Goal: Task Accomplishment & Management: Complete application form

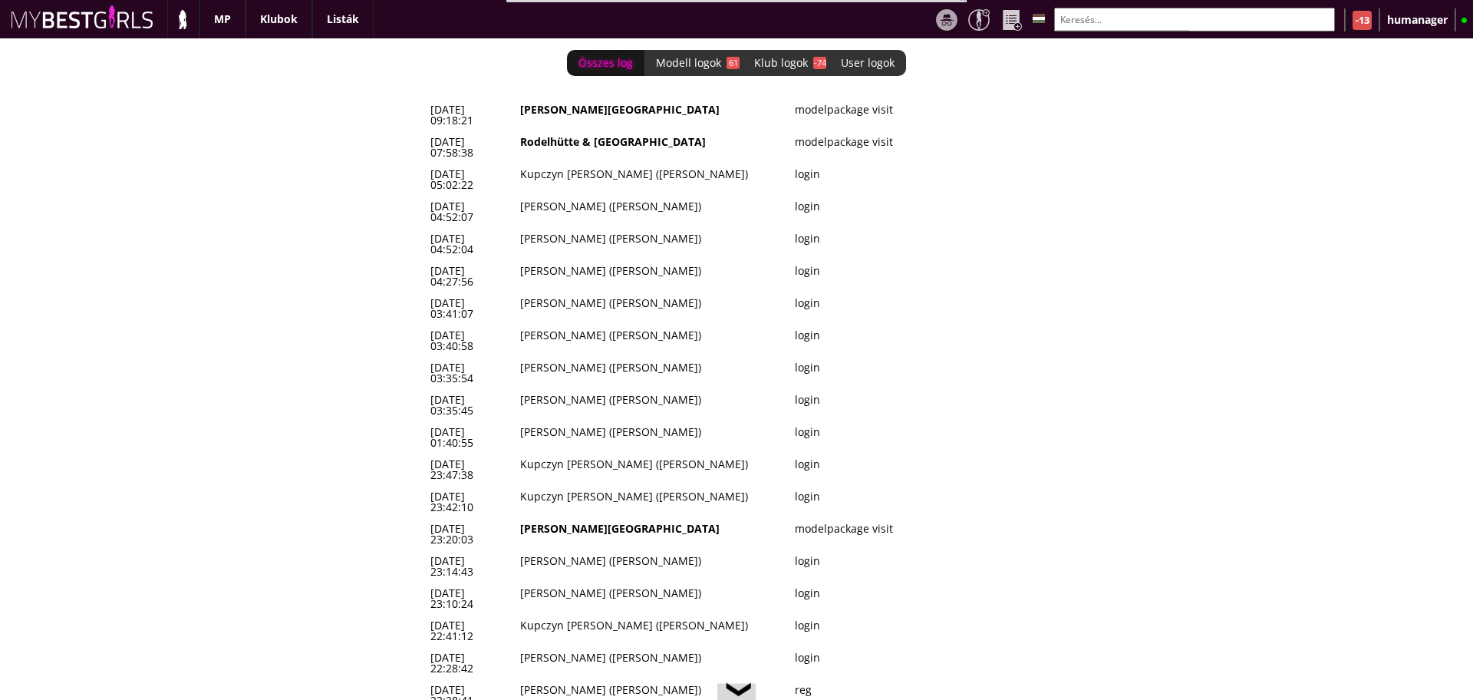
scroll to position [0, 6382]
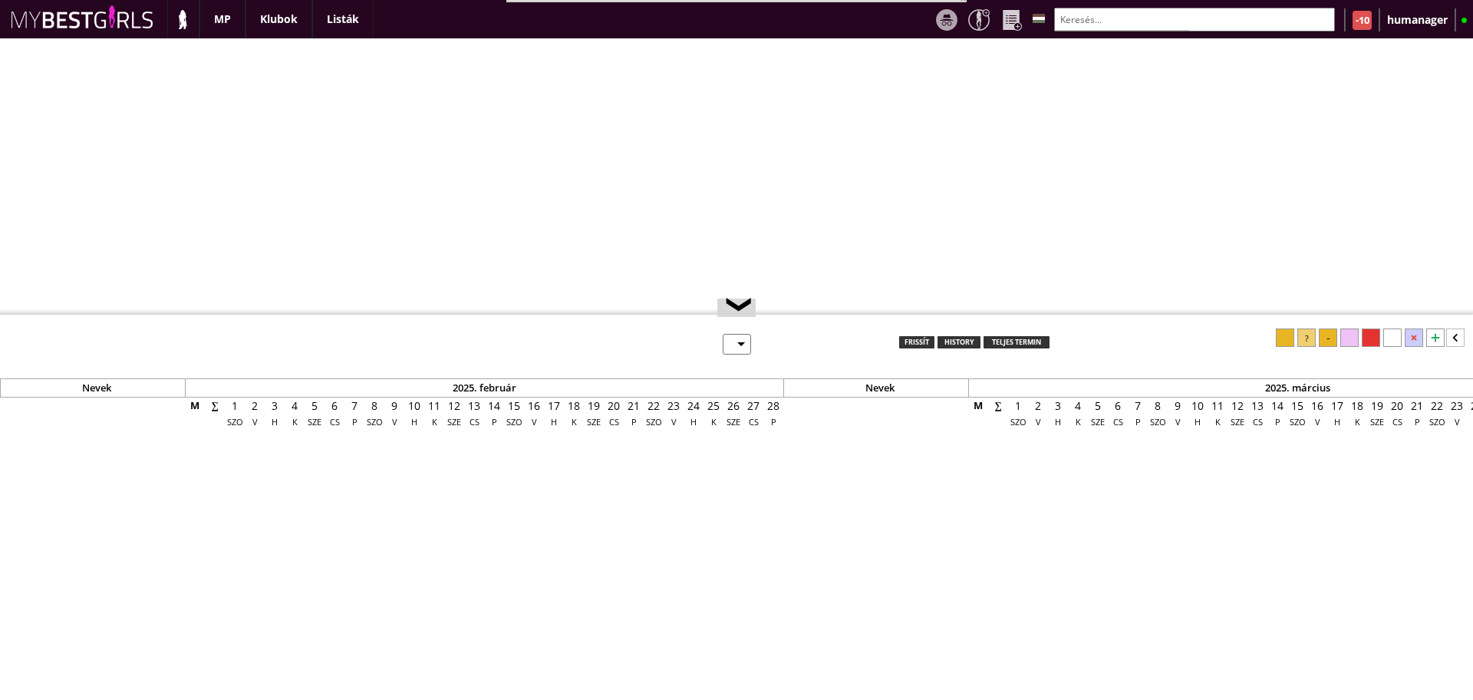
select select "0"
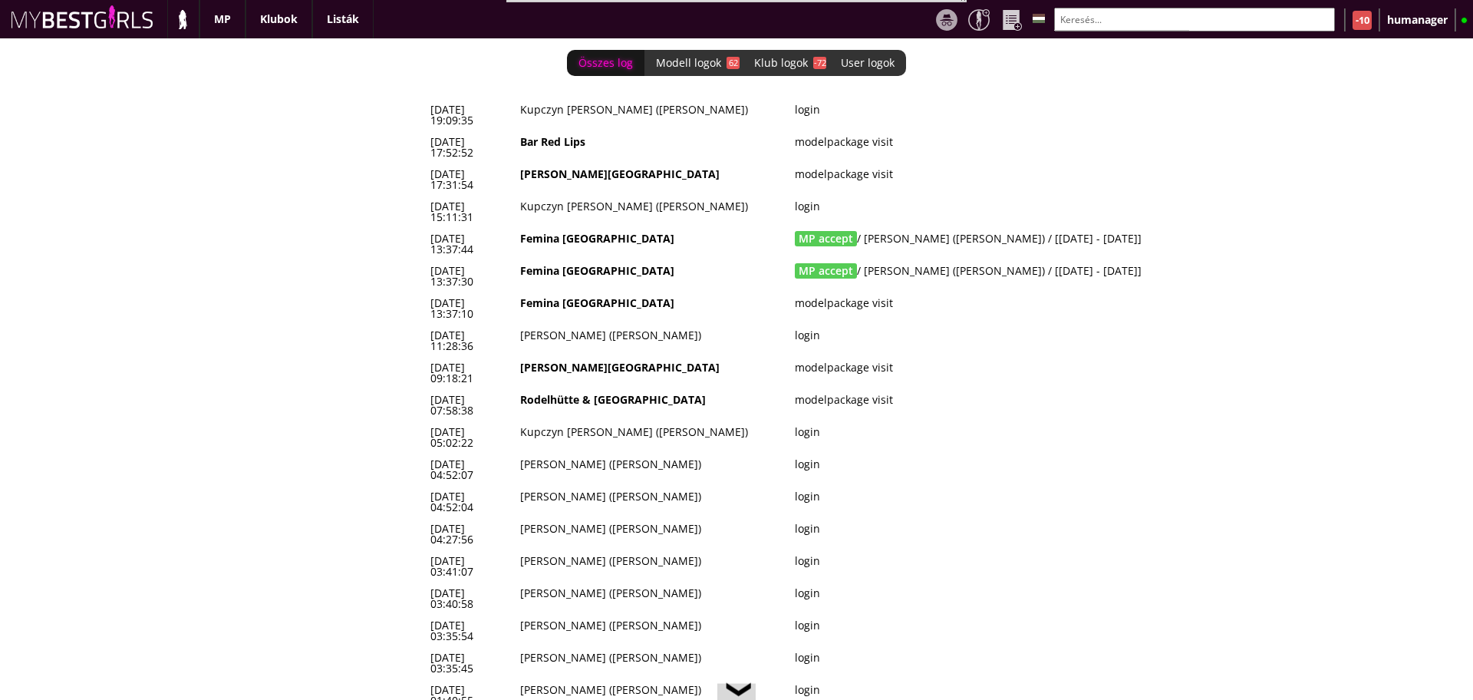
scroll to position [0, 6382]
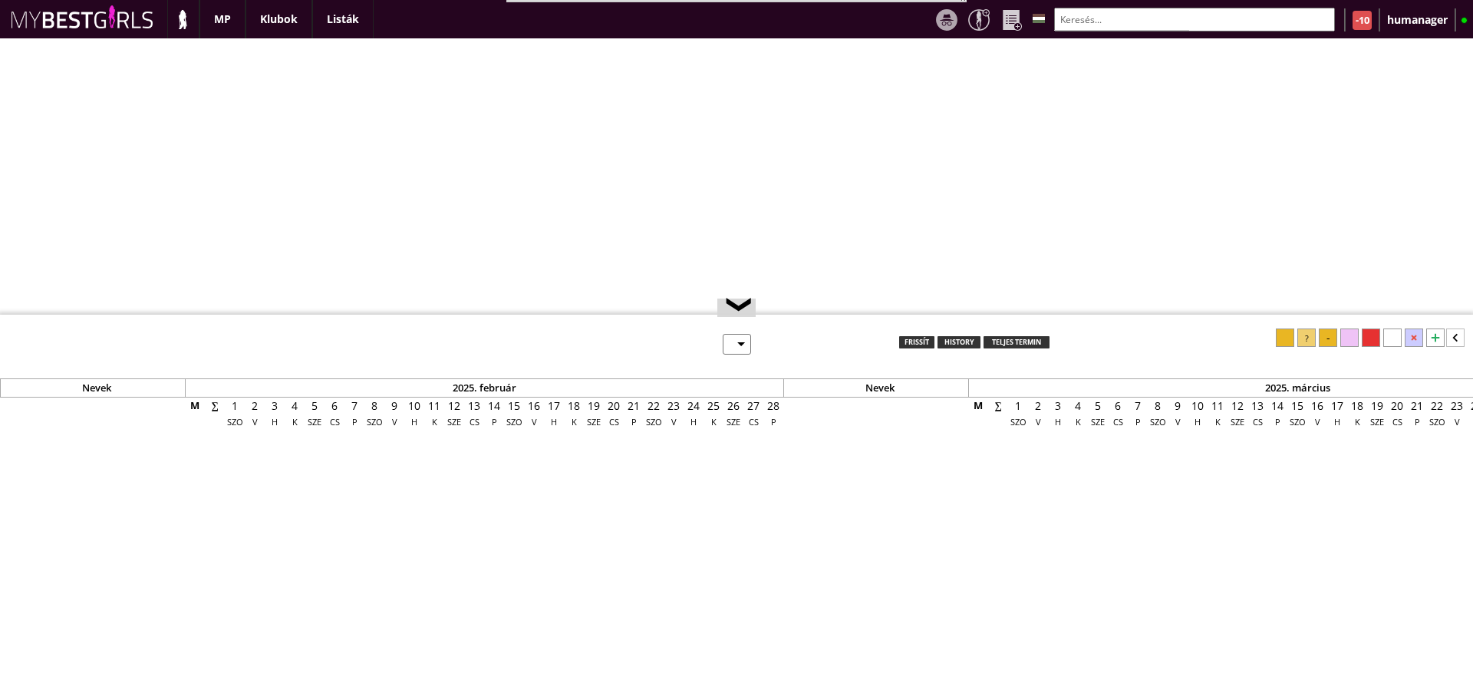
select select "0"
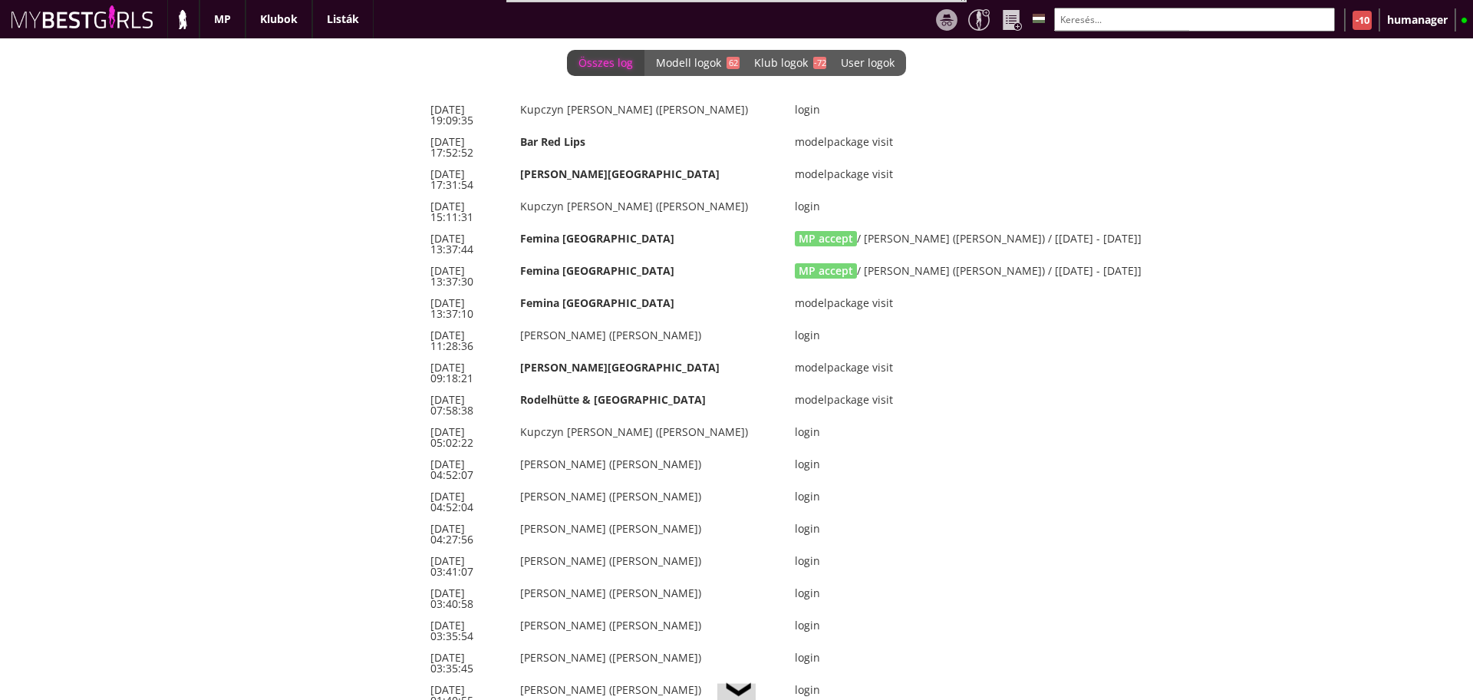
scroll to position [0, 6382]
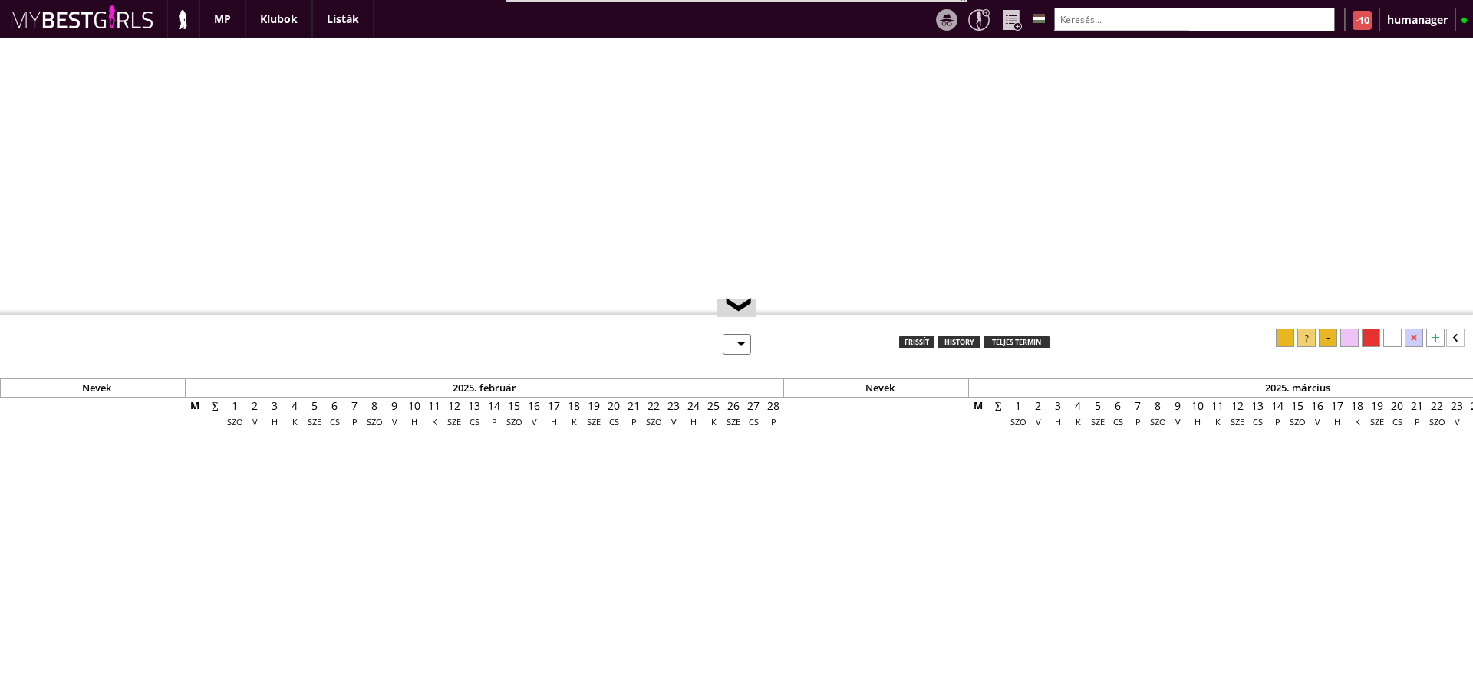
select select "0"
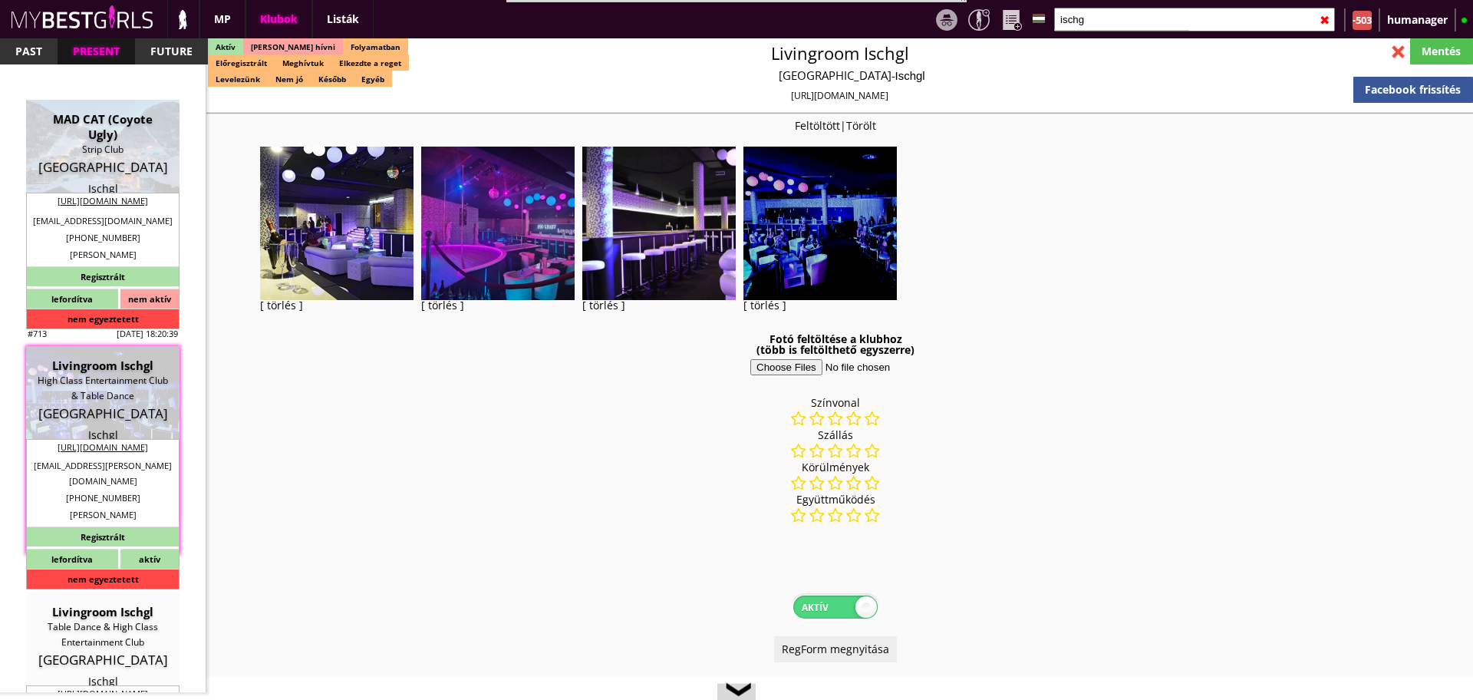
select select "reg"
select select "months"
select select "weeks"
select select "0"
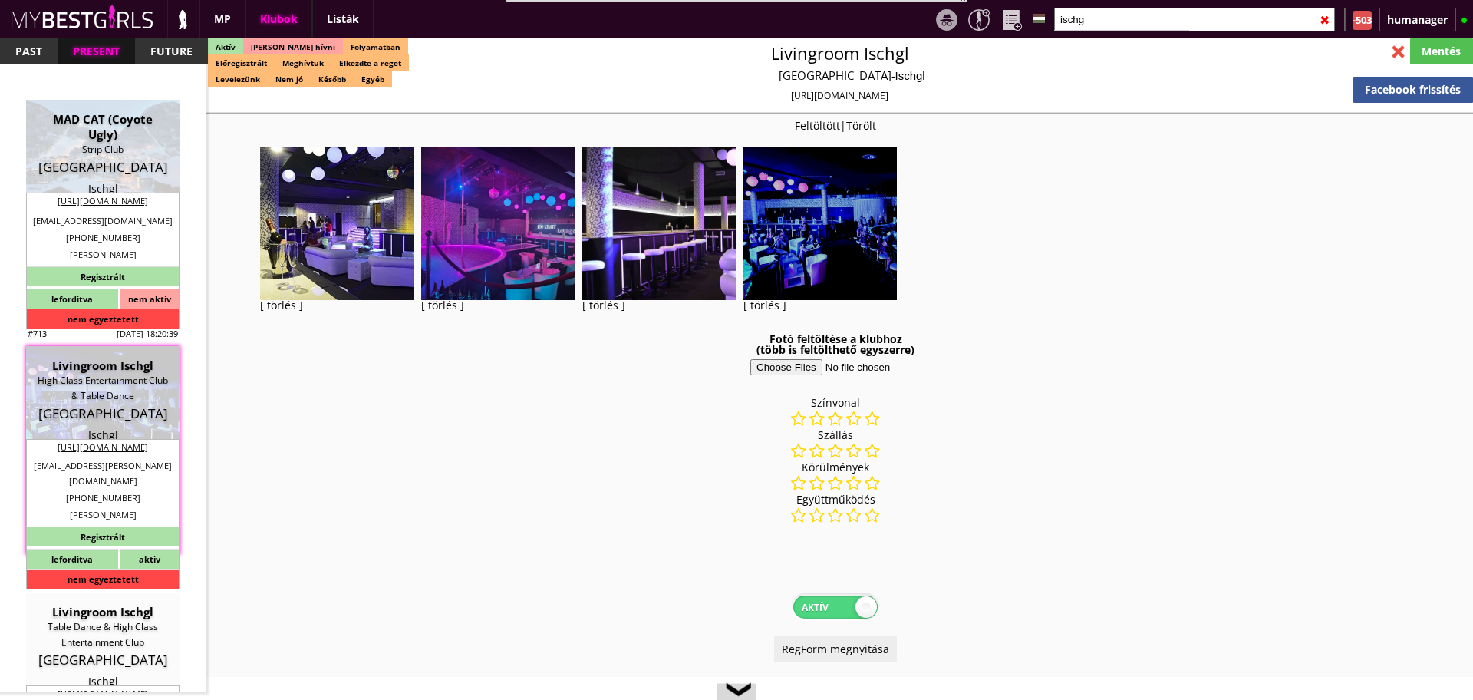
select select "0"
select select "weekly"
click at [1091, 28] on input "ischg" at bounding box center [1194, 20] width 281 height 24
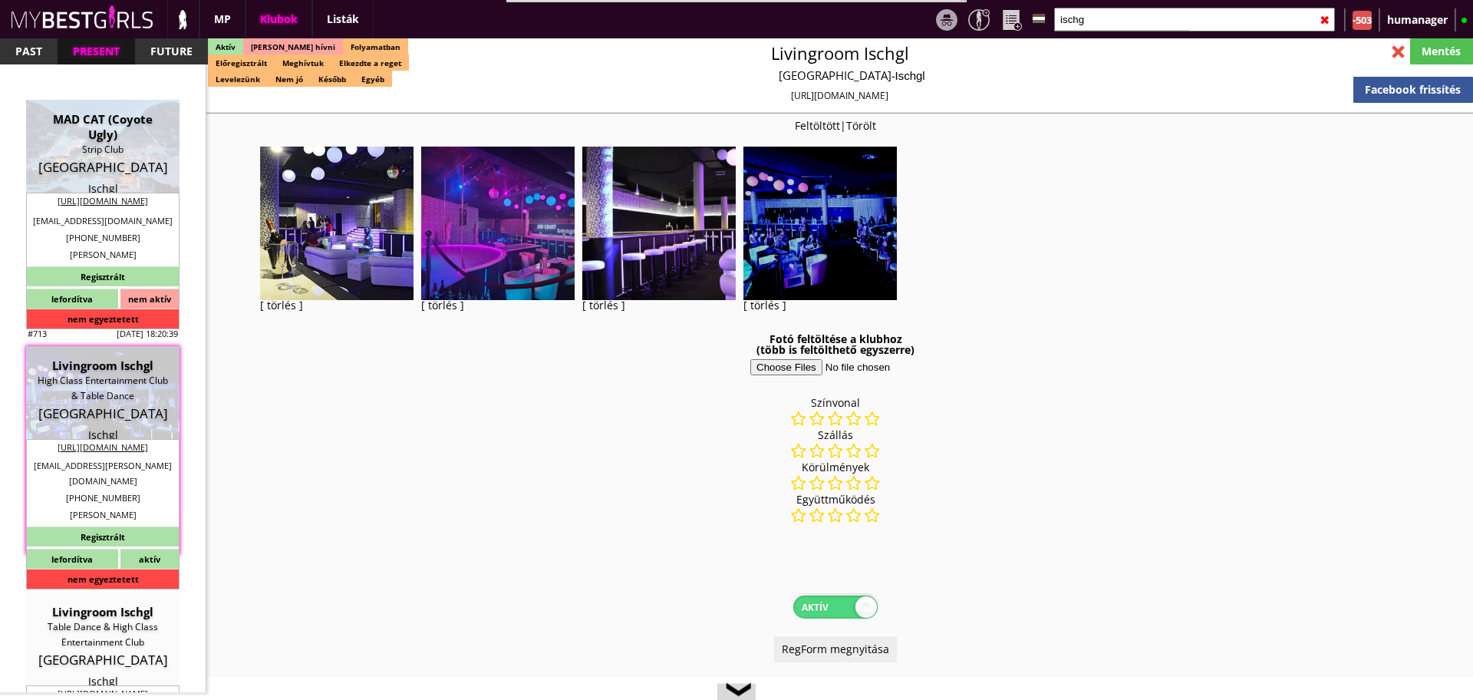
click at [1091, 28] on input "ischg" at bounding box center [1194, 20] width 281 height 24
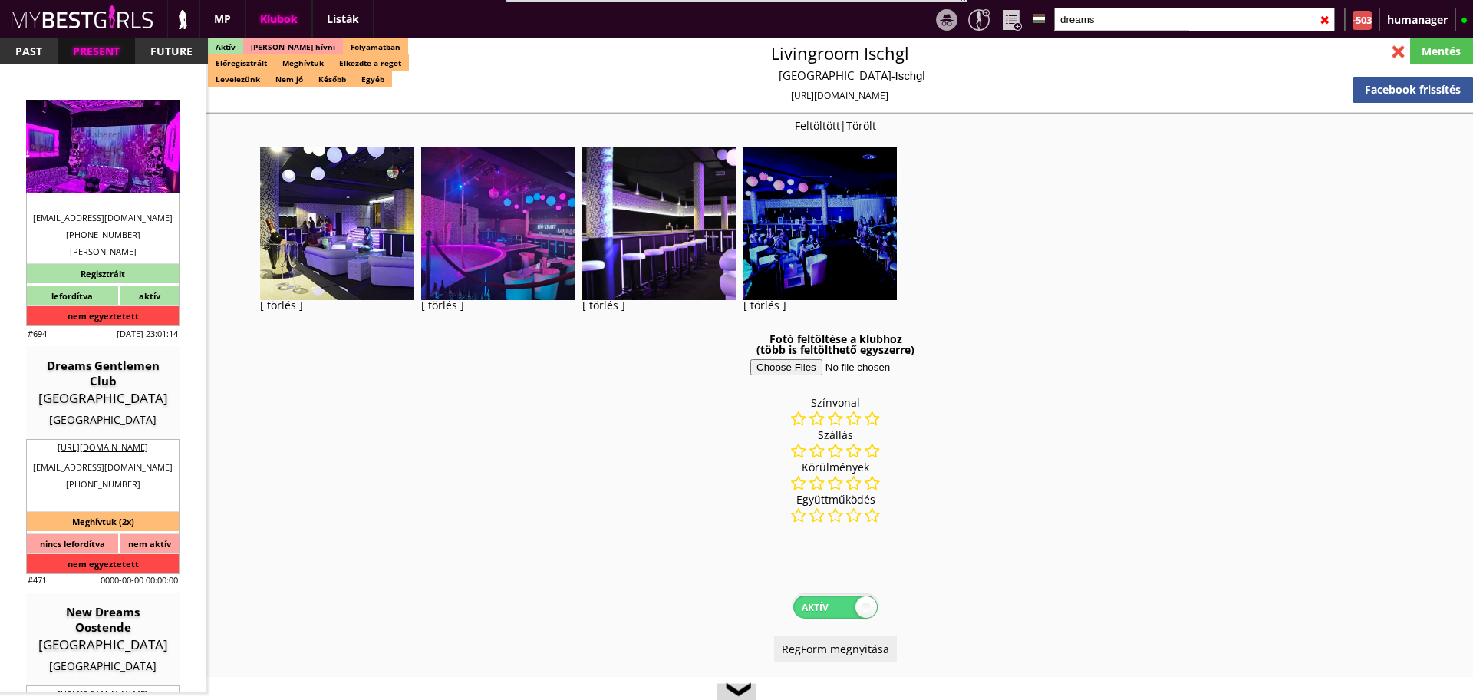
scroll to position [3222, 0]
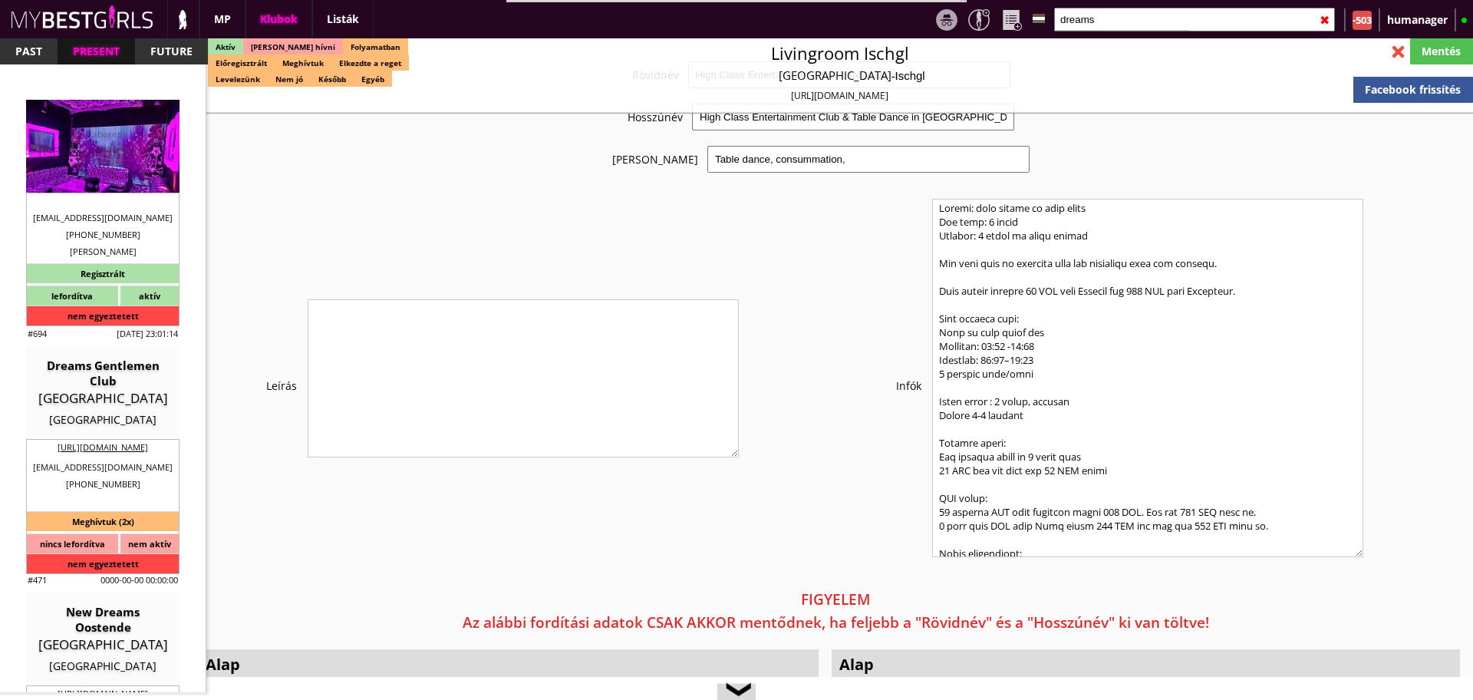
type input "dreams"
click at [138, 170] on div "Luxembourg" at bounding box center [103, 173] width 130 height 15
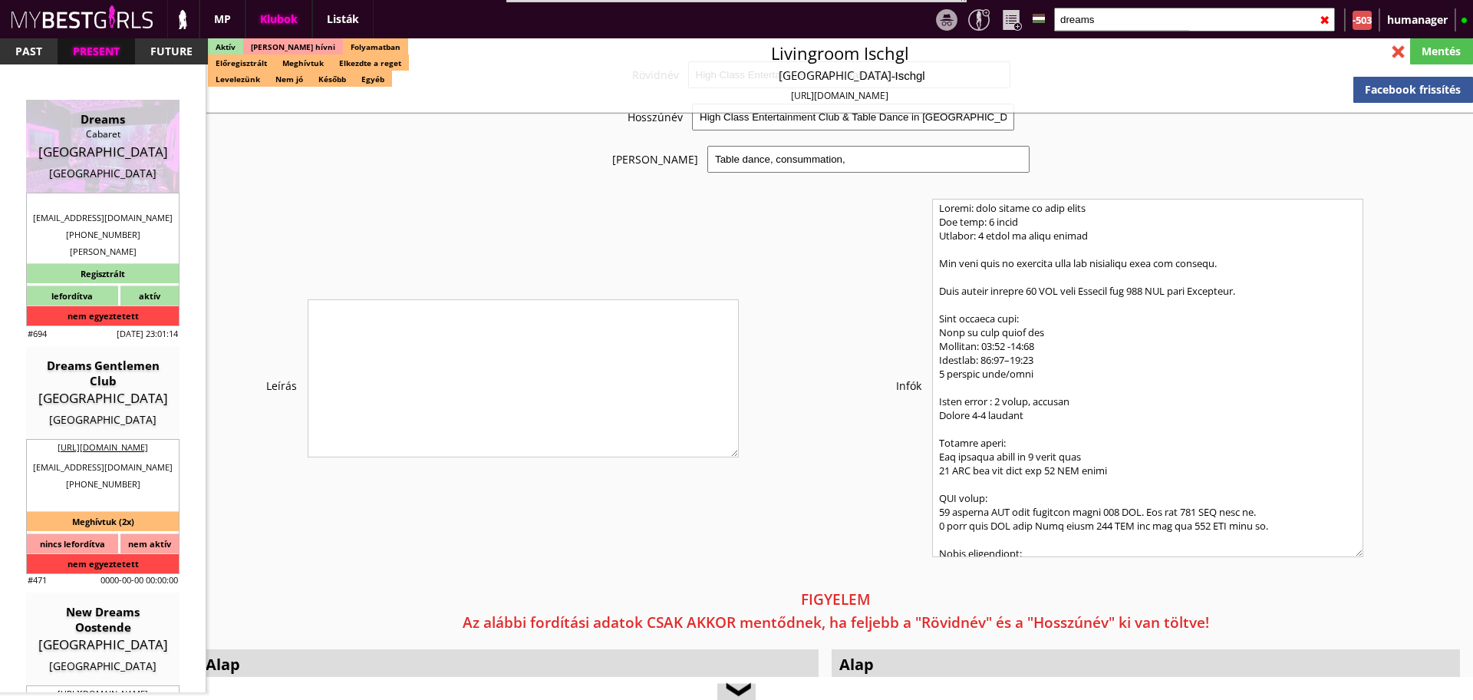
type input "Luxembourg"
checkbox input "false"
type textarea "SZABAD DOHÁNYOZNI A CLUBBAN SZÁLLÁS INFÓ: Első emeleteln 2 szoba/apartman és 2 …"
type input "15.00"
type input "EUR"
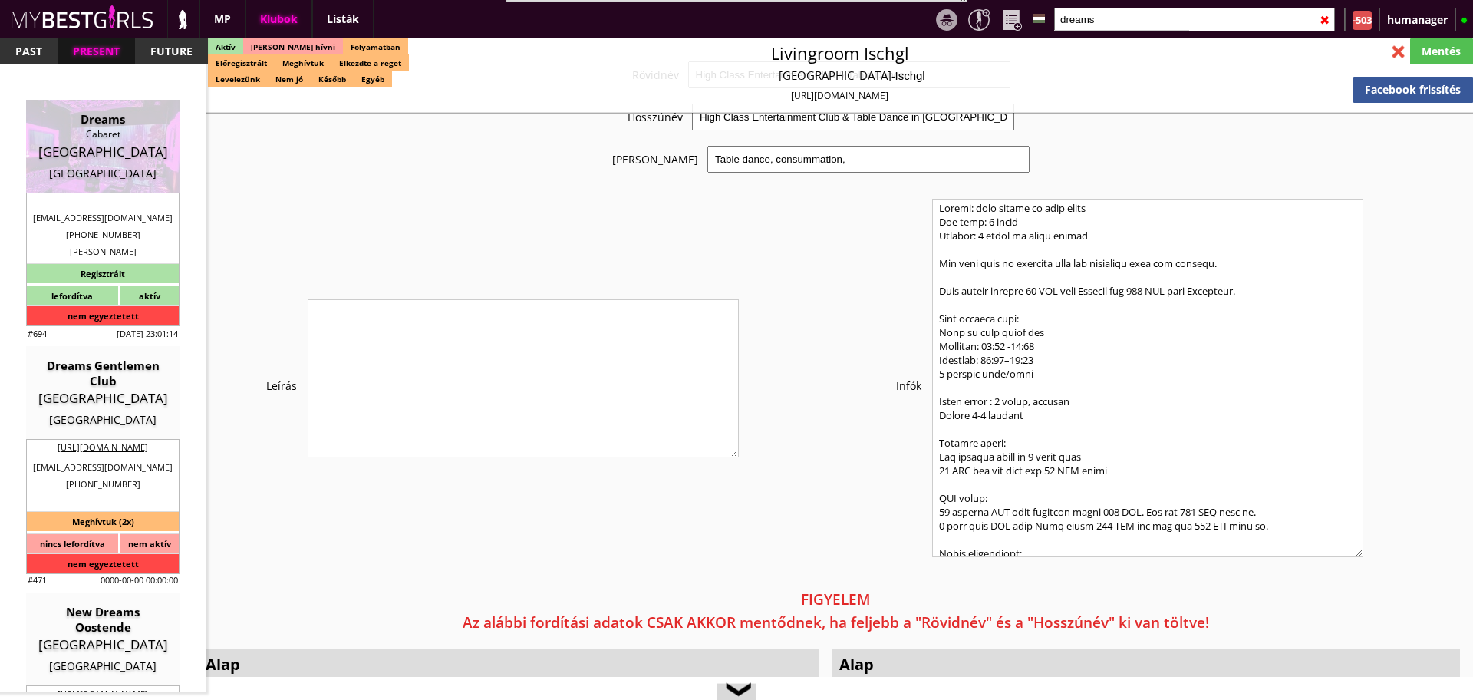
type input "Dreams"
type input "Cabaret"
type input "1839"
type input "23,rue Joseph Junck"
type input "352"
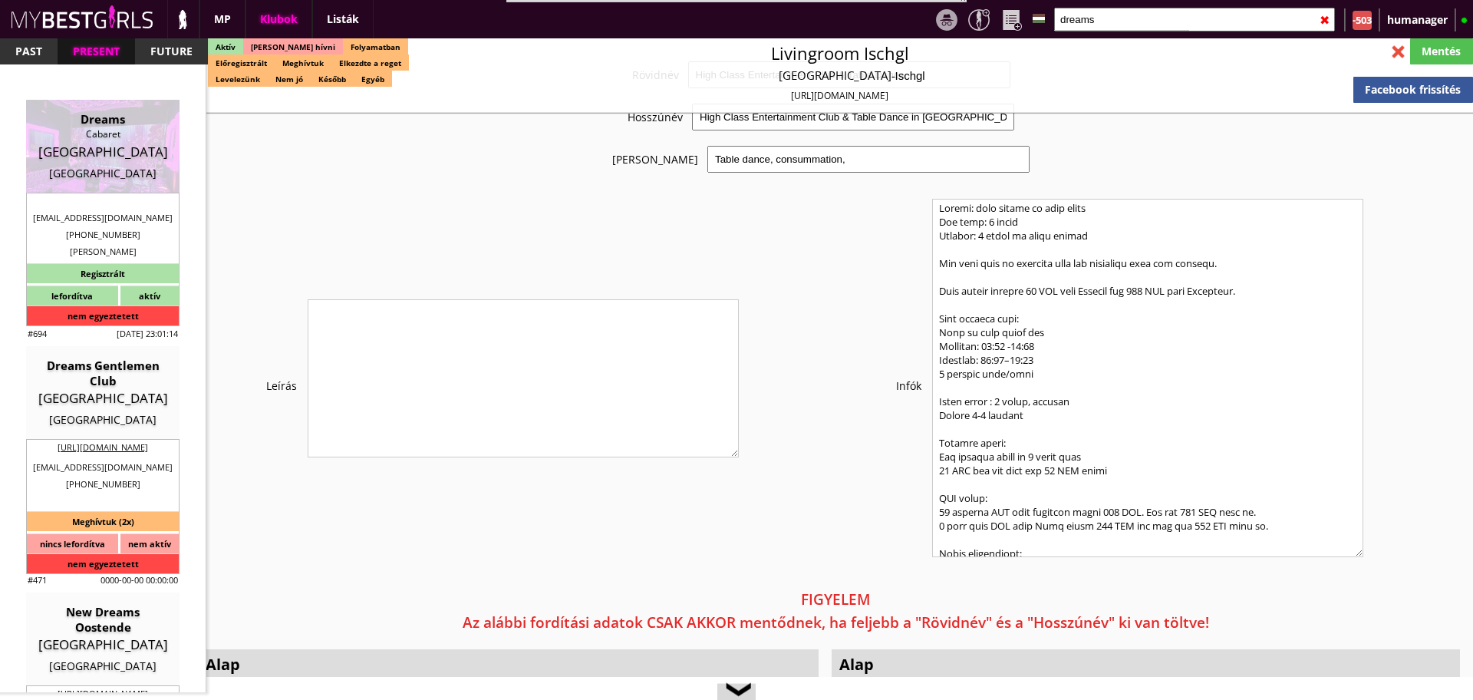
type input "691133251"
type input "dreamslux59@gmail.com"
type textarea "59RFN SARLS LU31229987 1839 Luxembourg 23,rue Joseph Junck"
type input "59RFN SARLS"
type input "LU31229987"
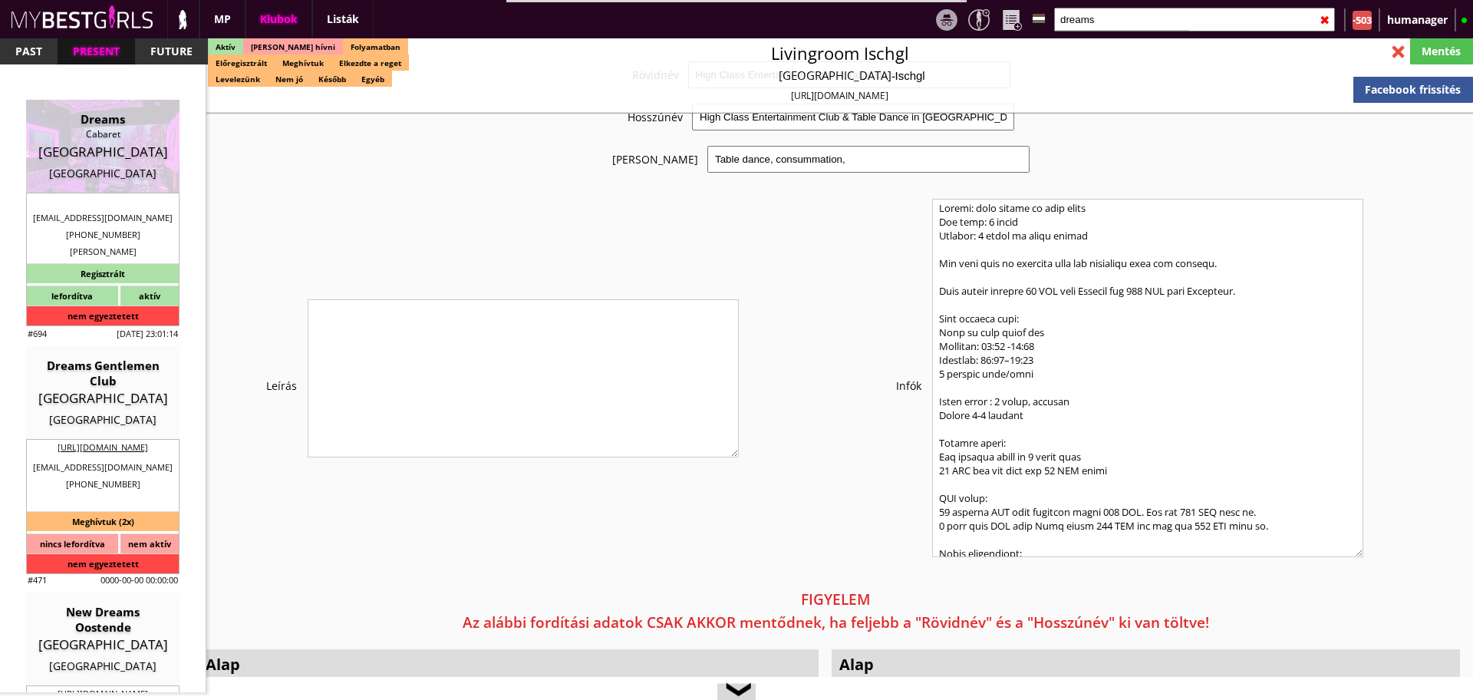
type input "1839"
type input "Luxembourg"
type input "23,rue Joseph Junck"
type input "Mohamed"
type input "Mkhinini"
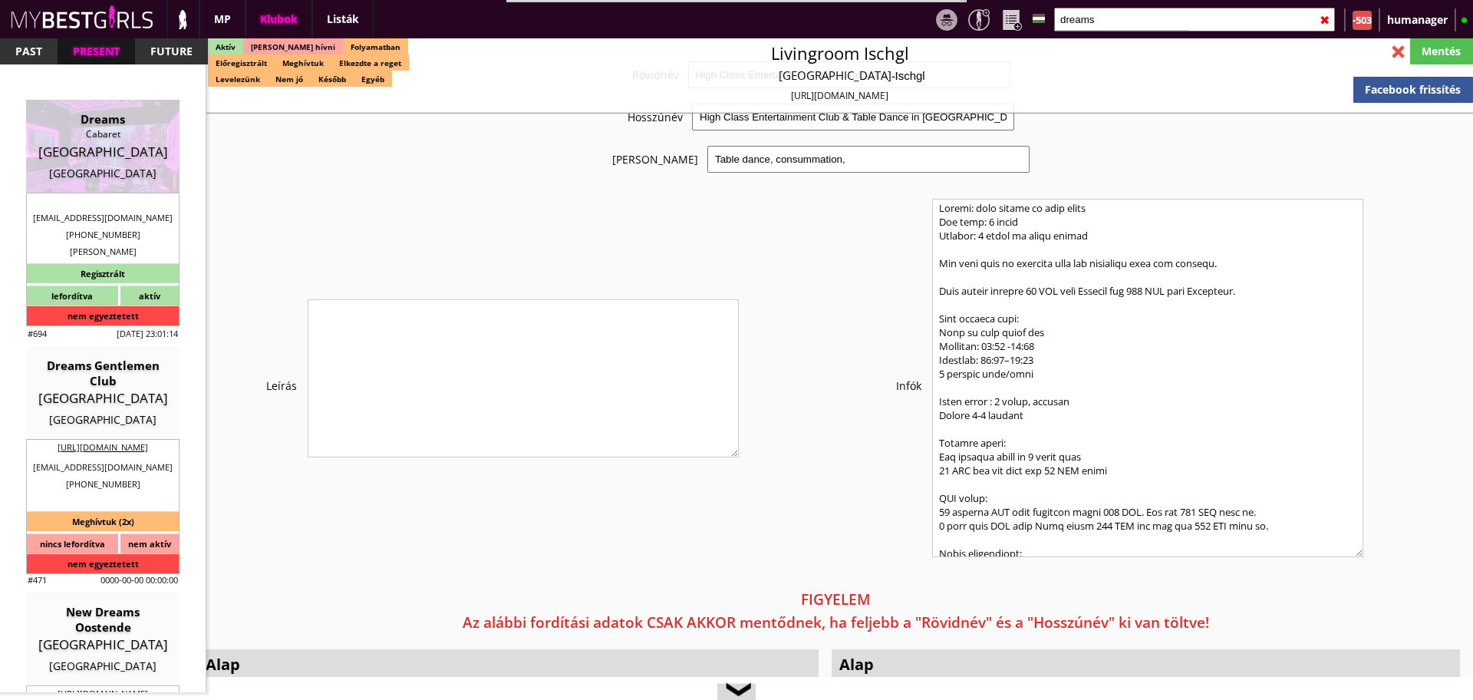
type input "352"
type input "691889567"
type input "mohamed.mkh@hotmail.fr"
type input "Andreea"
type input "Mkhinini"
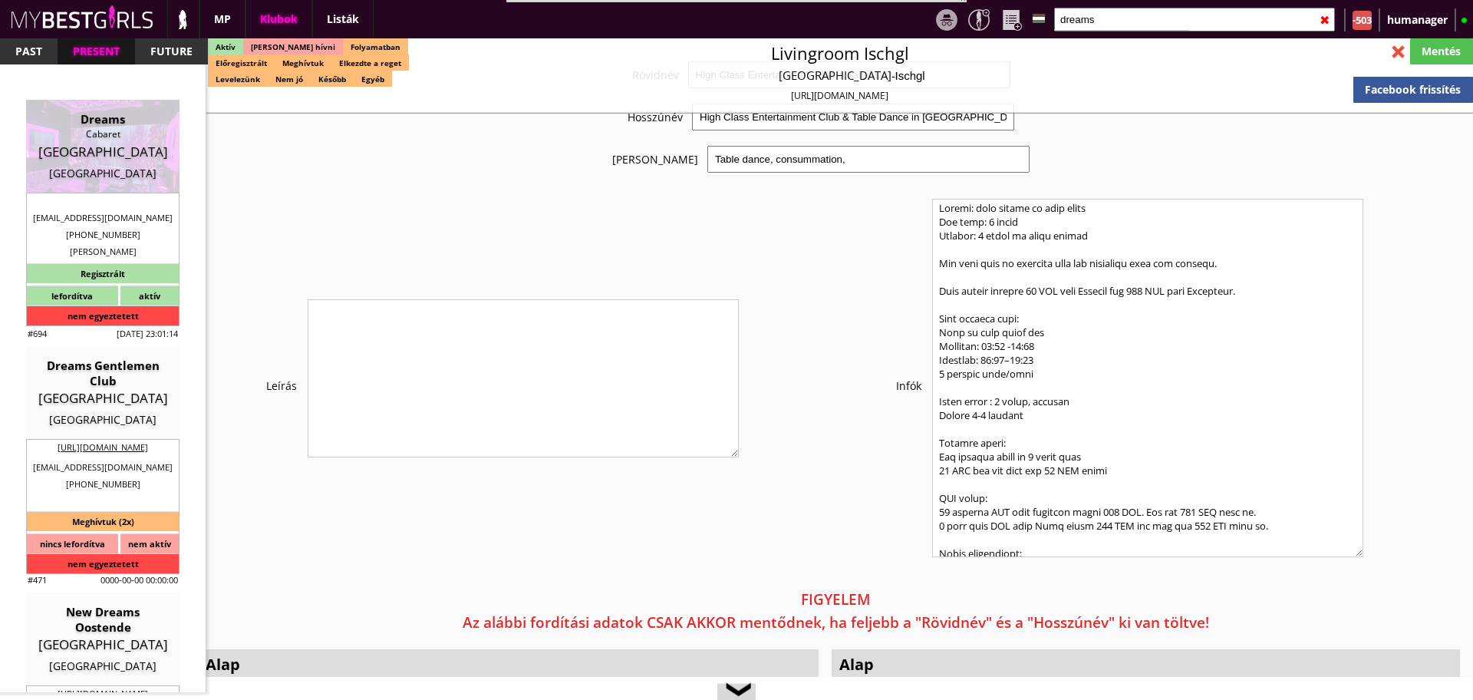
type input "352"
type input "691133251"
type input "andreeadima14@gmail.com"
type input "11"
type input "4"
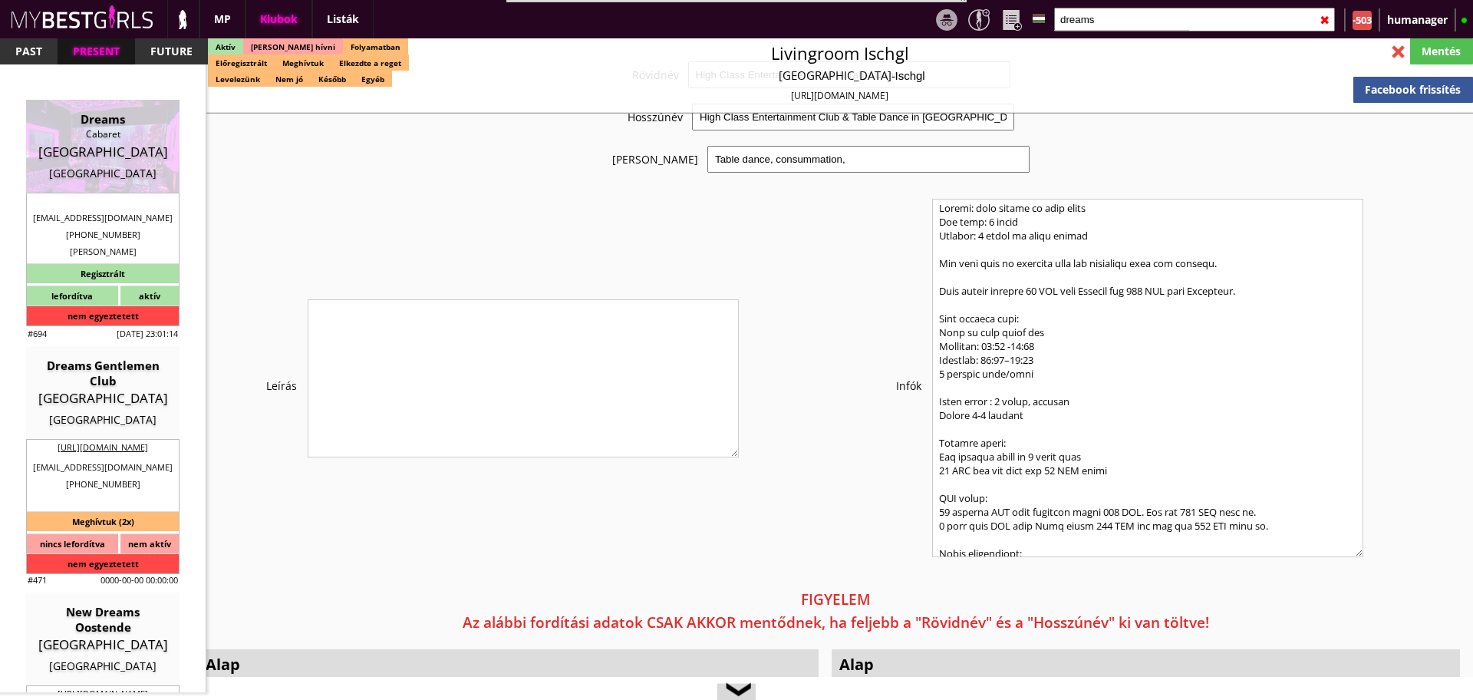
type input "30"
select select "days"
type input "14"
select select "days"
type input "15.00"
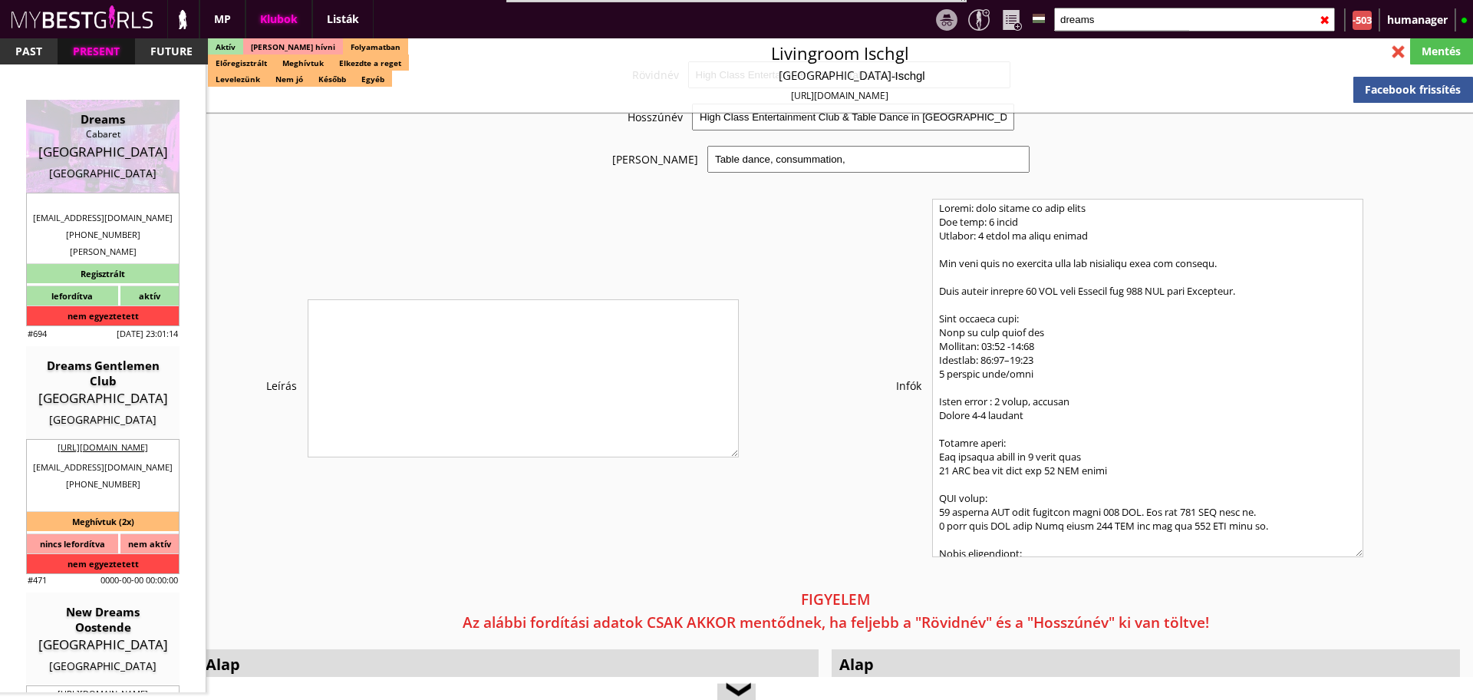
type input "2"
checkbox input "true"
checkbox input "false"
checkbox input "true"
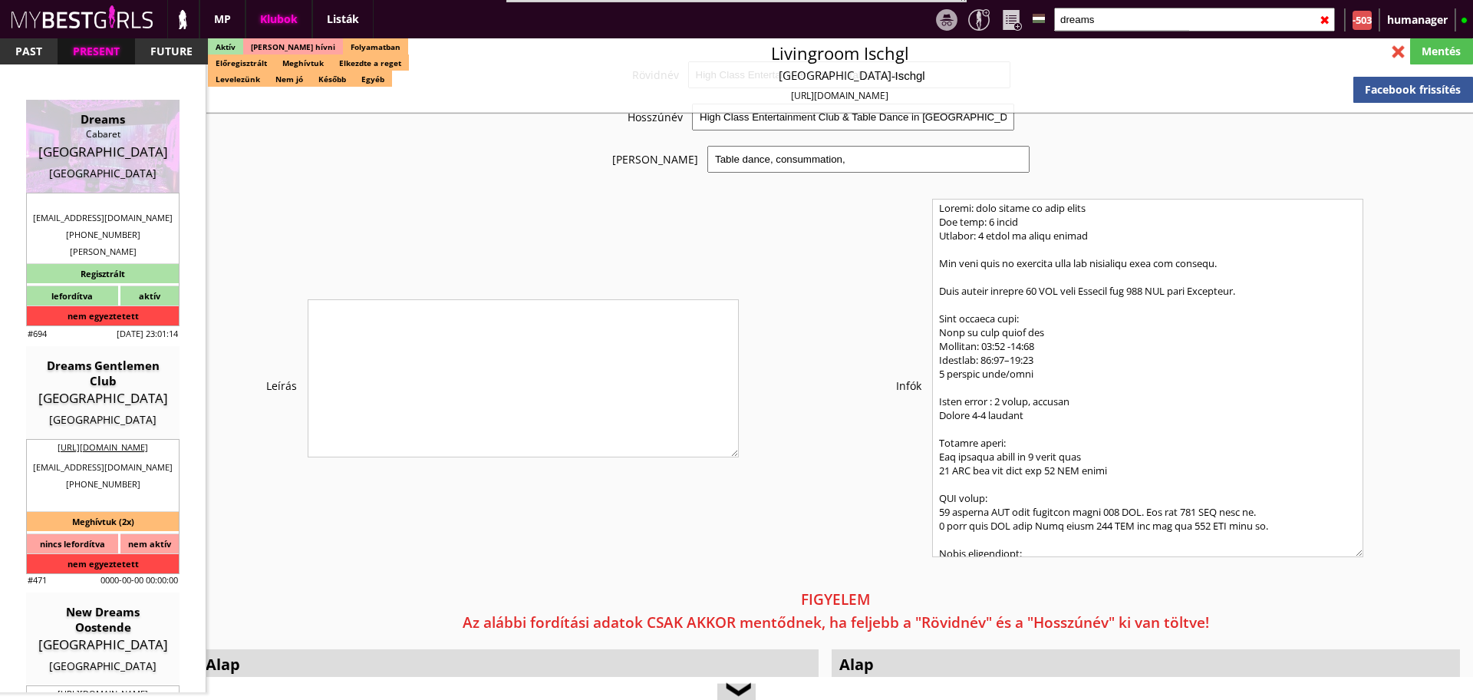
checkbox input "true"
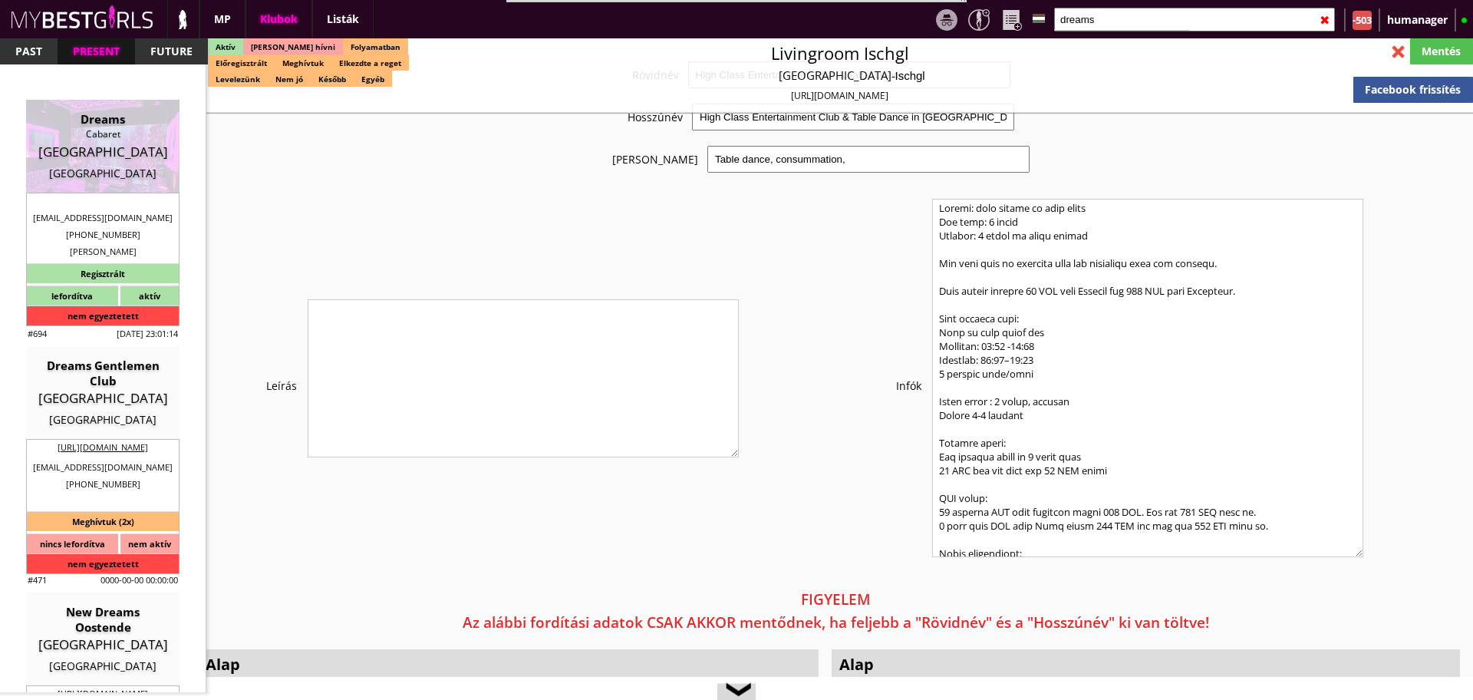
checkbox input "true"
type input "6"
checkbox input "true"
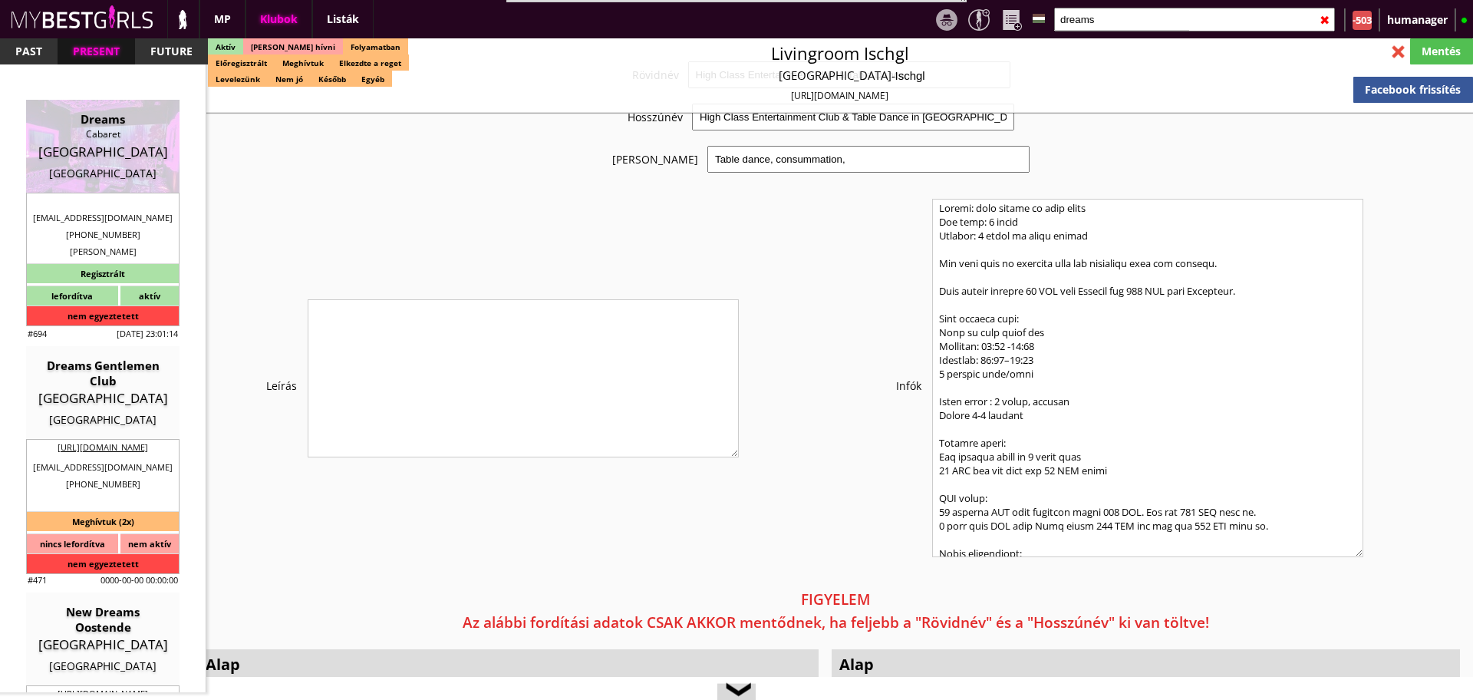
checkbox input "true"
type input "3"
type input "2"
type input "1200"
type input "70.00"
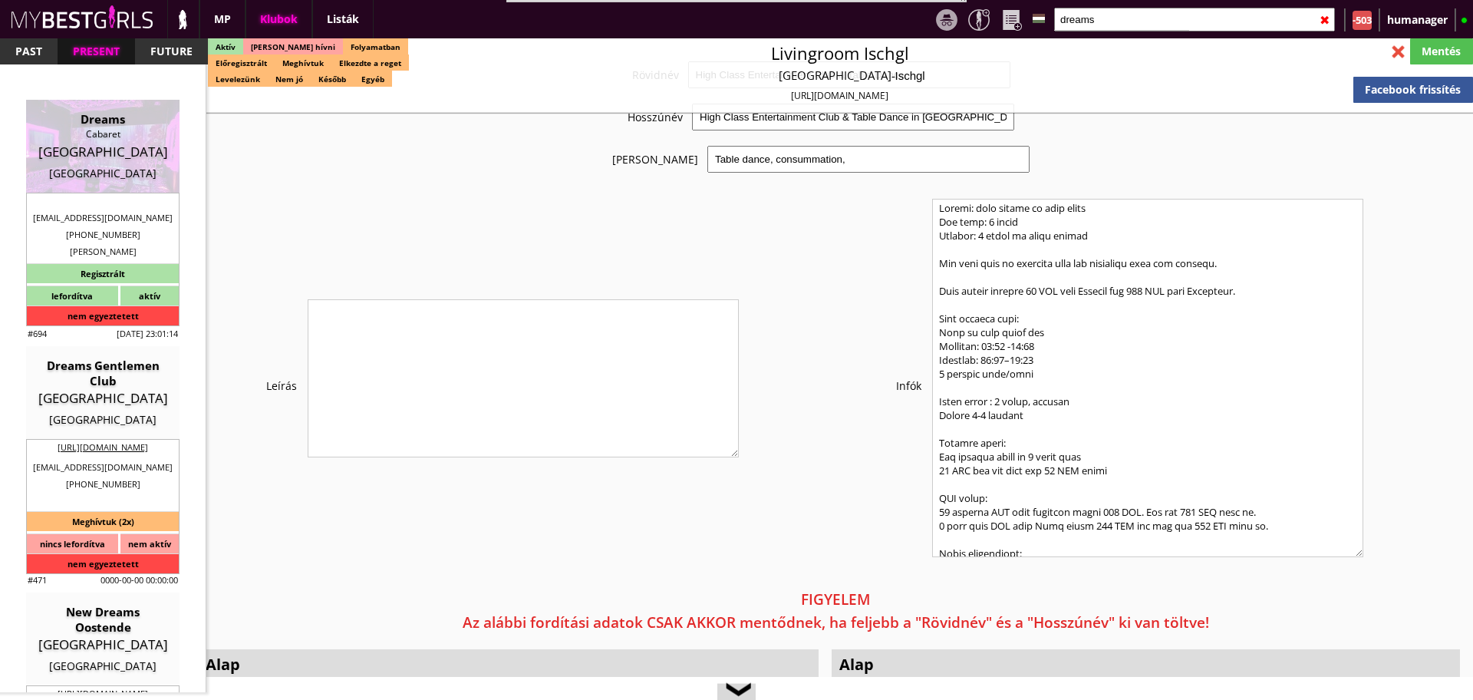
type input "0.00"
select select "daily"
checkbox input "true"
type input "100%"
checkbox input "true"
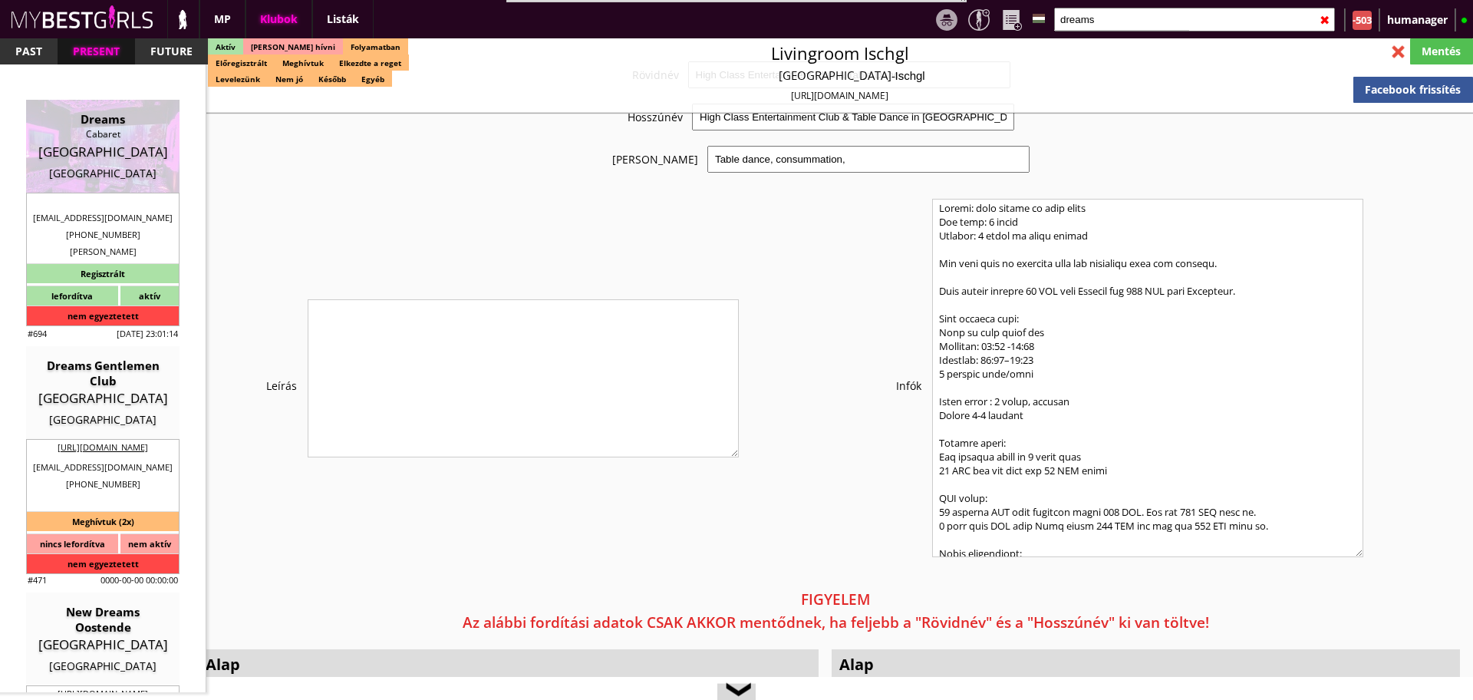
type input "50%"
checkbox input "true"
type input "100"
type input "30"
checkbox input "true"
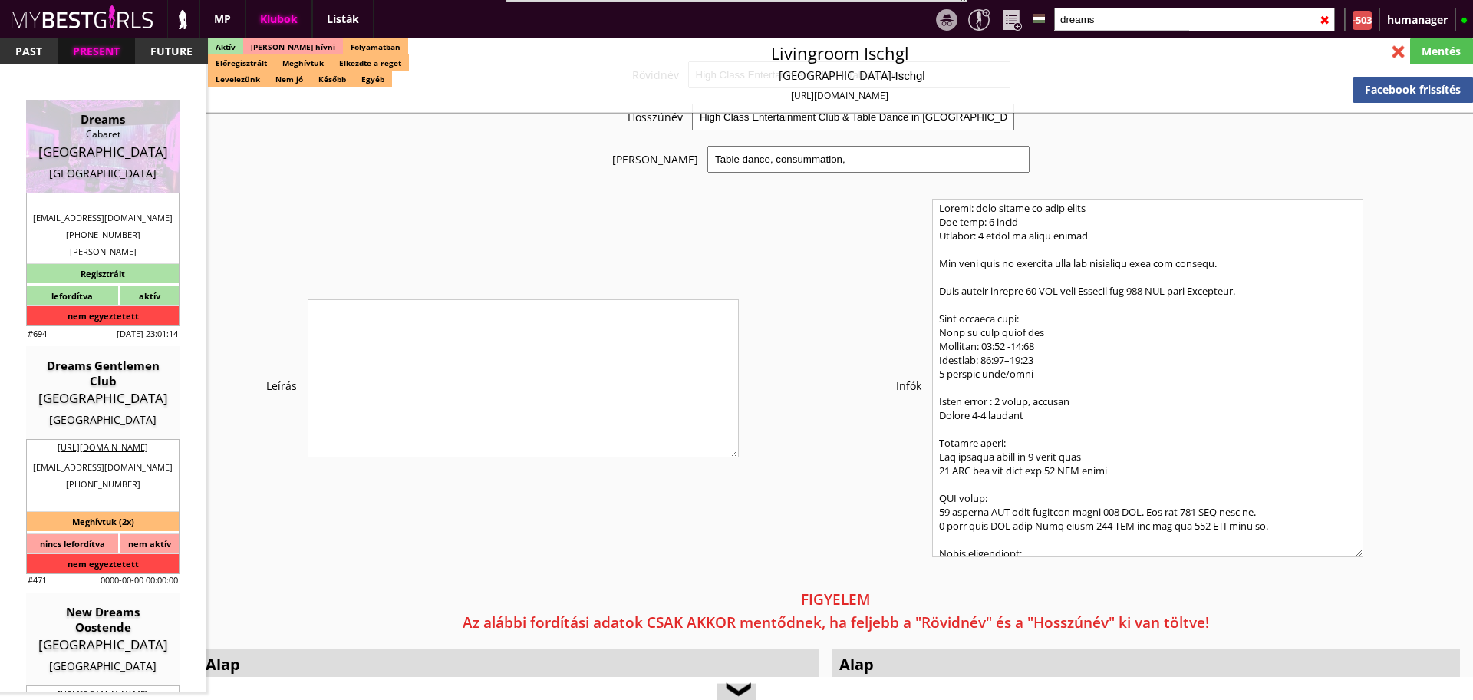
type input "30"
type input "8000"
type input "20"
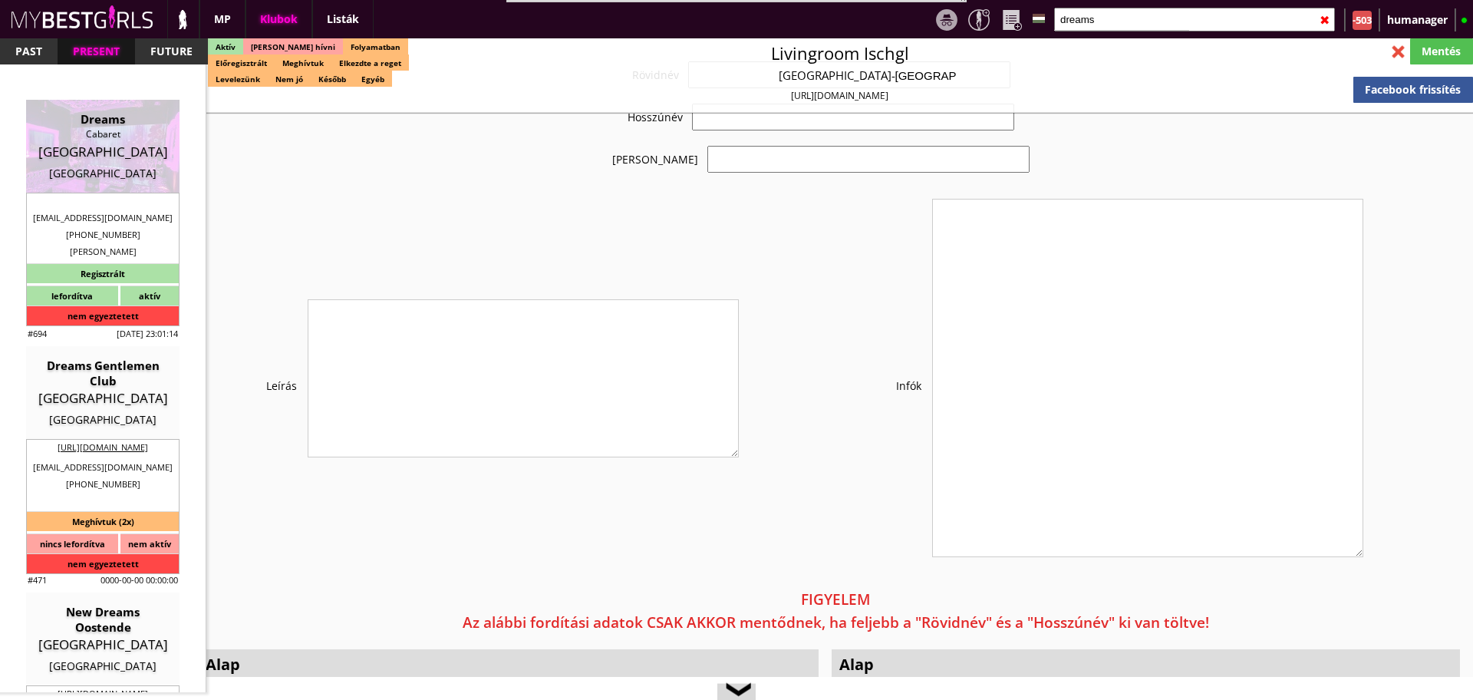
select select "andreeadima14@gmail.com"
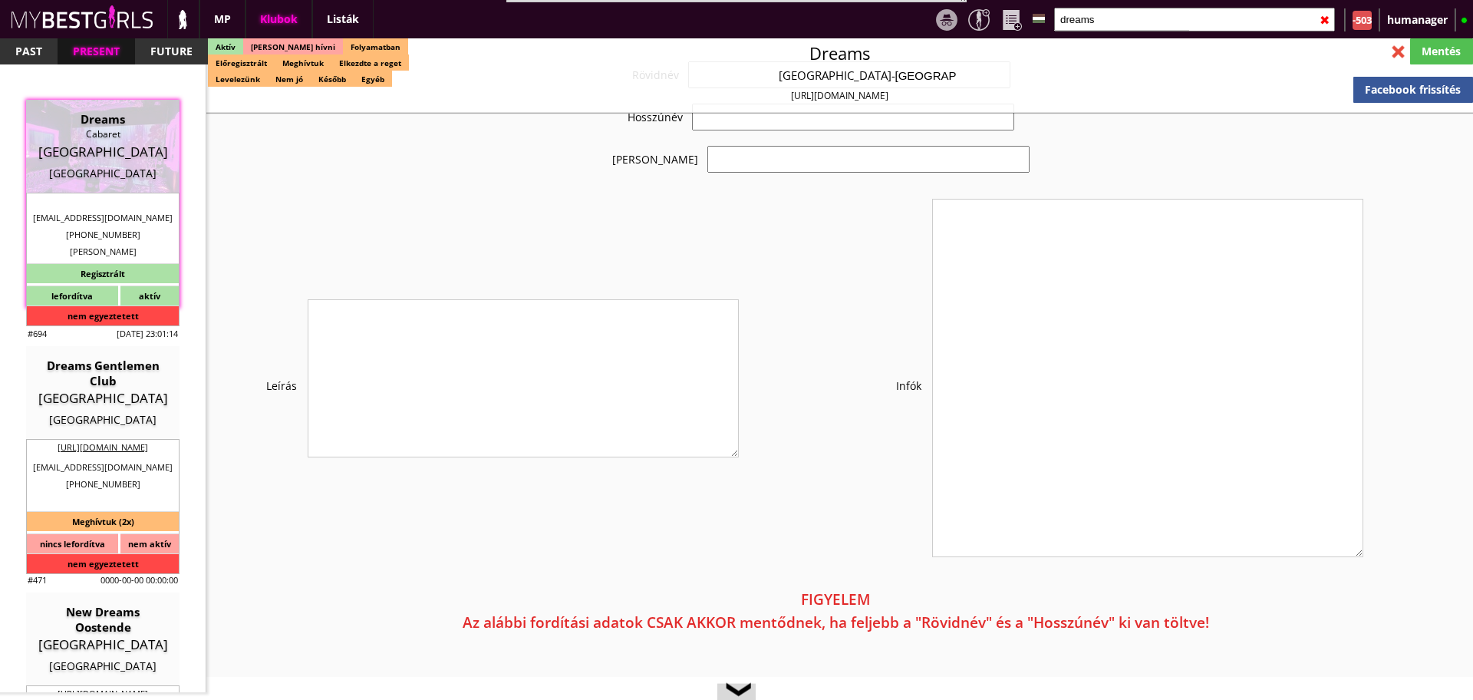
checkbox input "true"
type input "Luxembourgi táncosmunka, 70 EUR fix"
type input "Táncosmunka, igényes clubban 70 EUR napi fixel"
type input "Tánc, italkonzumálás"
type textarea "Country: Luxembourg Travel: with driver or with plane Min stay: 2 weeks Average…"
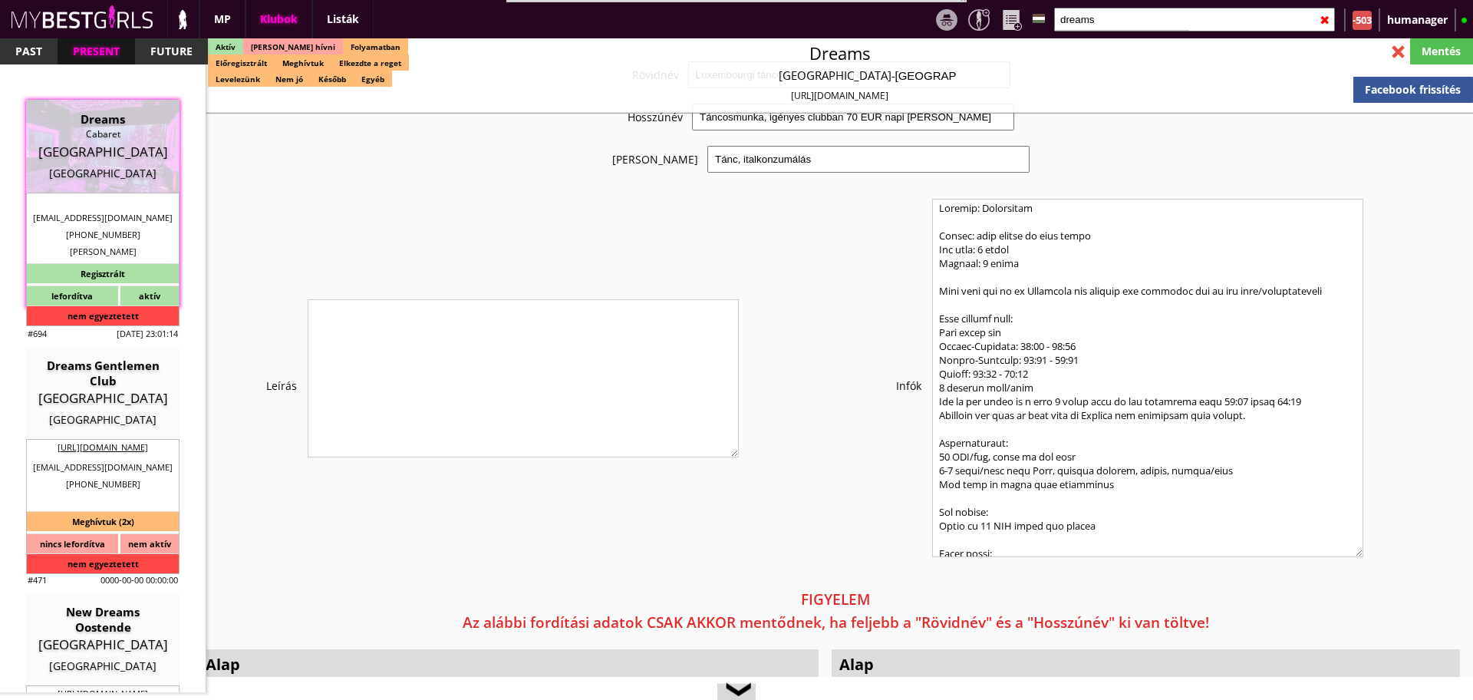
scroll to position [3061, 0]
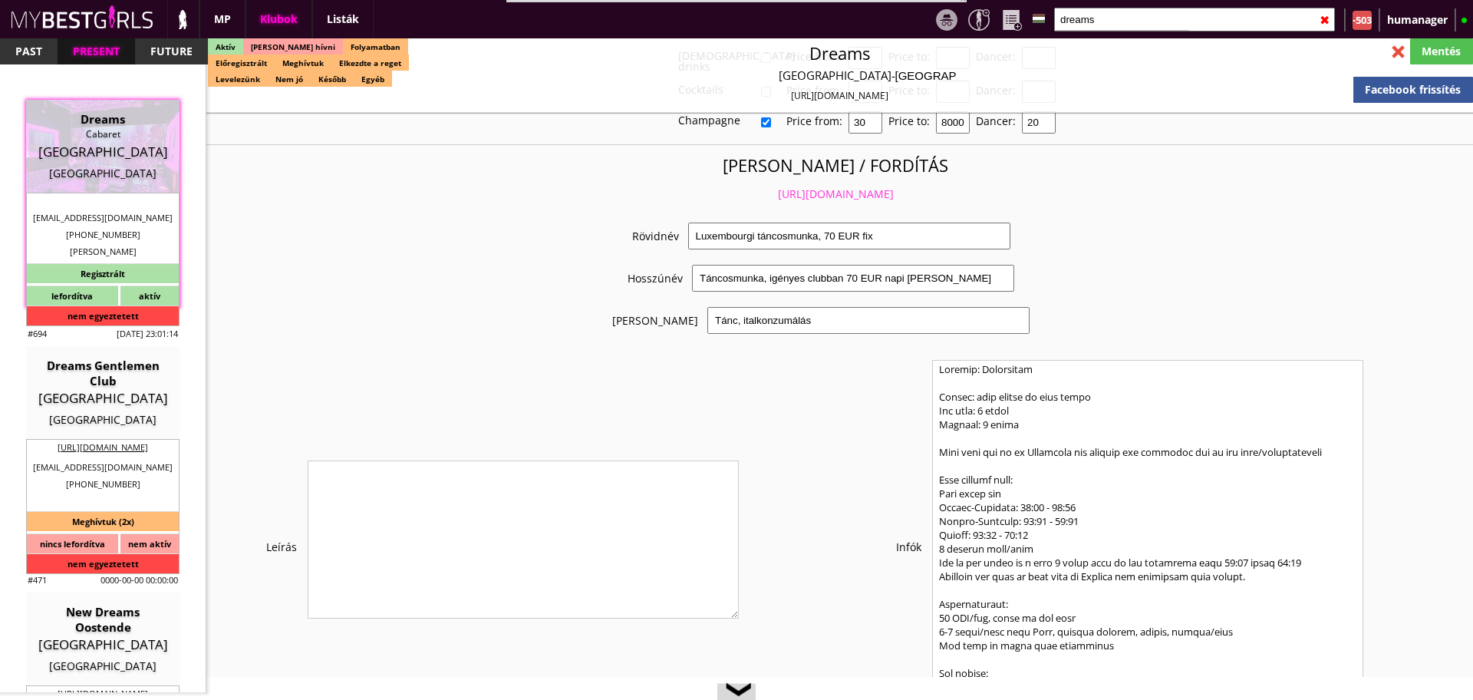
click at [806, 186] on link "https://mybestgirls.com/luxembourgi-tancosmunka,-70-eur-fix" at bounding box center [836, 193] width 116 height 15
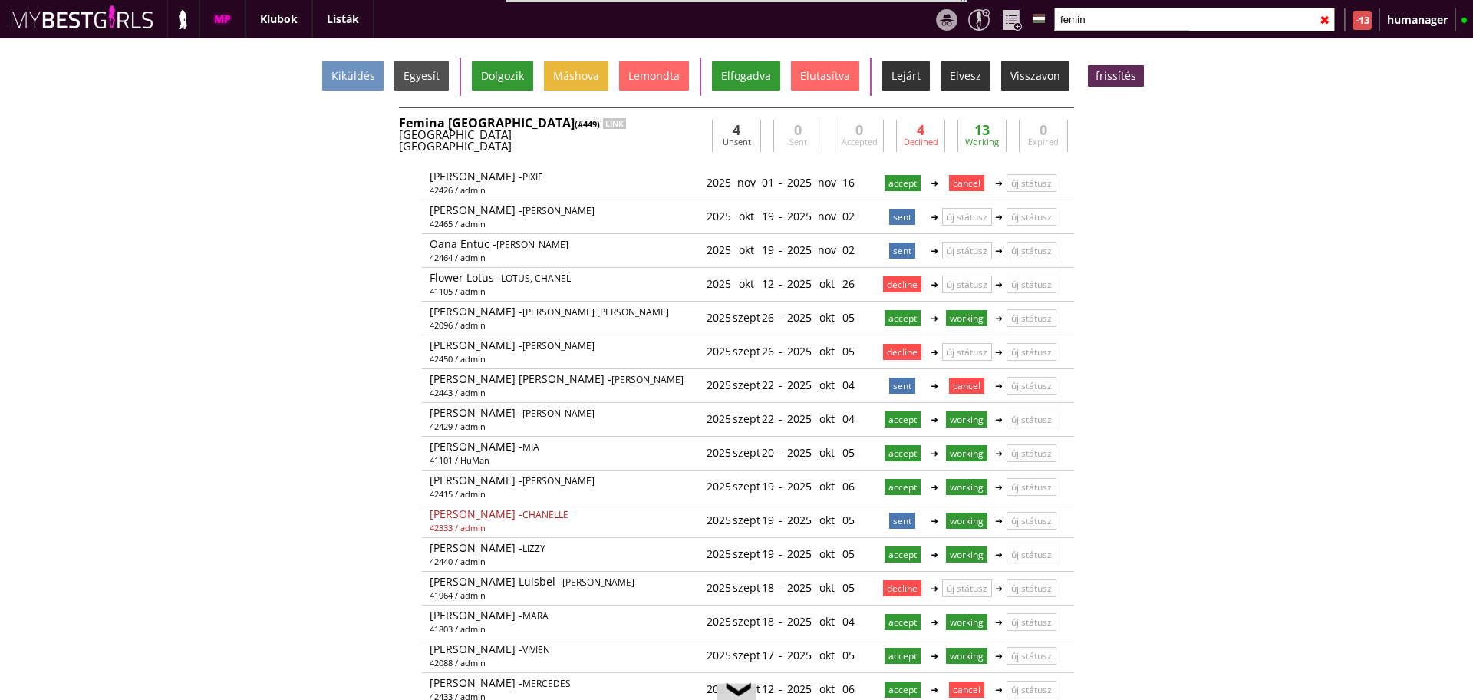
click at [1104, 26] on input "femin" at bounding box center [1194, 20] width 281 height 24
drag, startPoint x: 0, startPoint y: 0, endPoint x: 1104, endPoint y: 26, distance: 1104.1
click at [1104, 26] on input "femin" at bounding box center [1194, 20] width 281 height 24
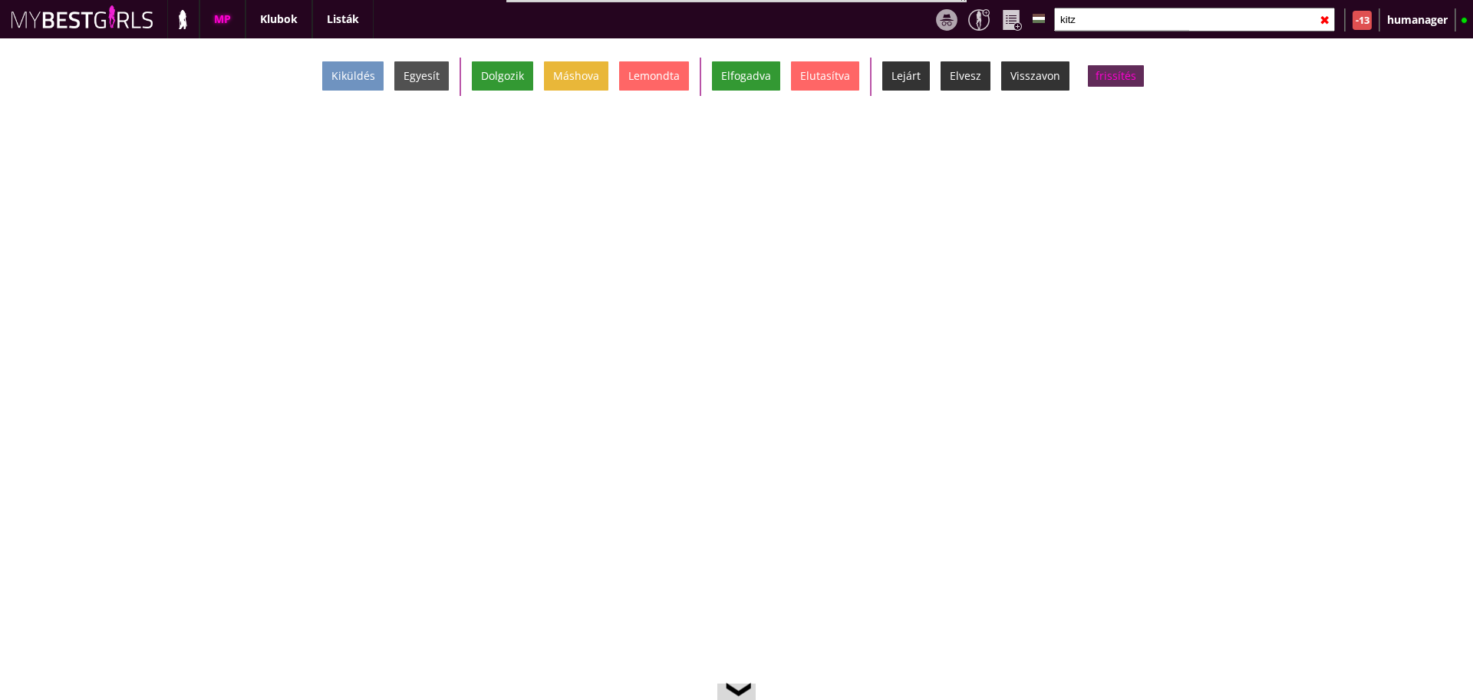
click at [1114, 80] on div "frissítés" at bounding box center [1116, 75] width 56 height 21
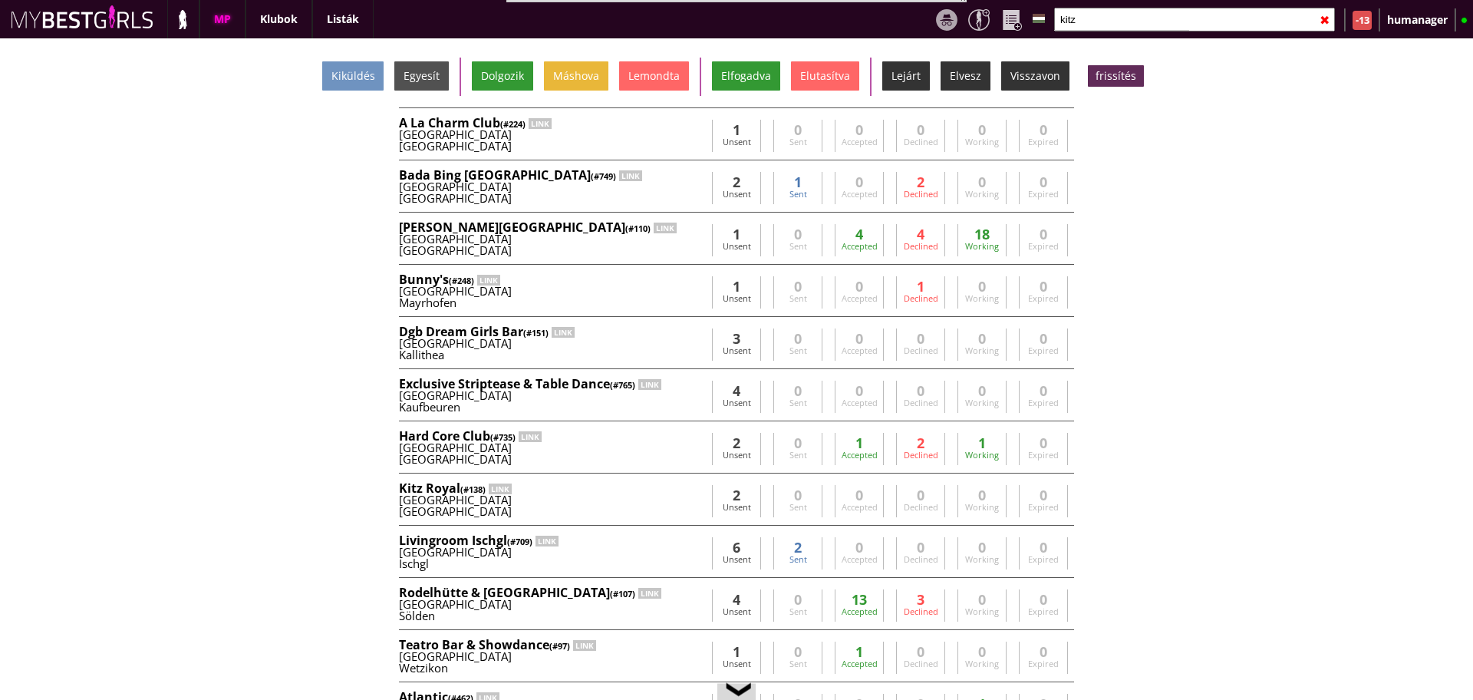
click at [1104, 25] on input "kitz" at bounding box center [1194, 20] width 281 height 24
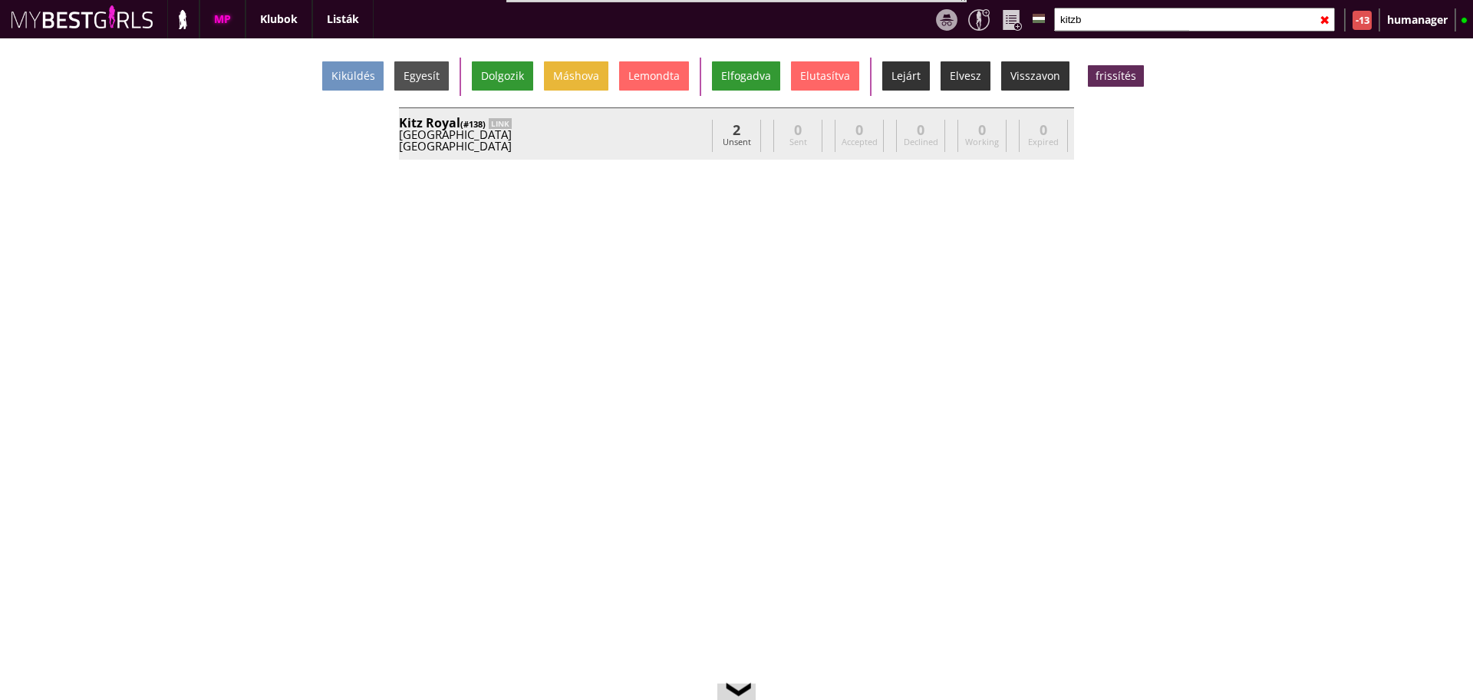
type input "kitzb"
click at [666, 124] on div "Kitz Royal (#138) LINK" at bounding box center [552, 123] width 307 height 12
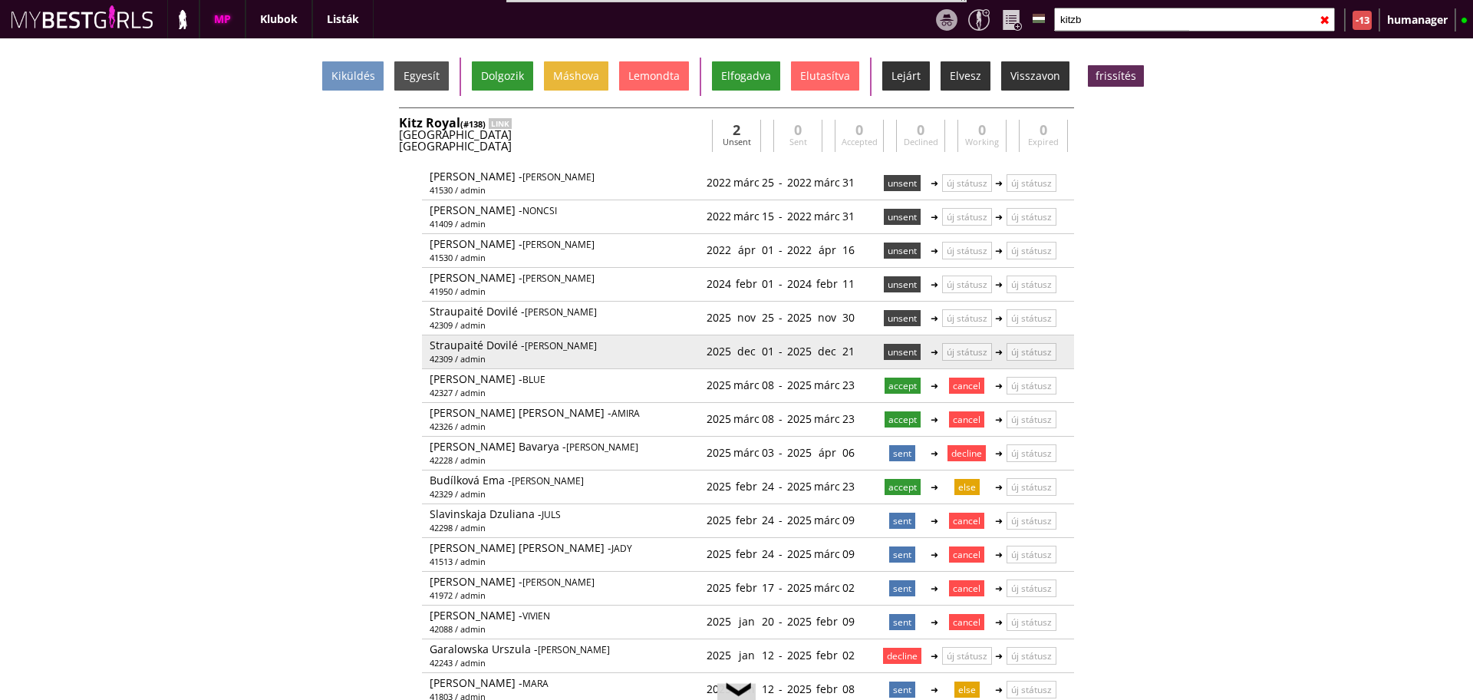
click at [884, 352] on p "unsent" at bounding box center [902, 352] width 37 height 16
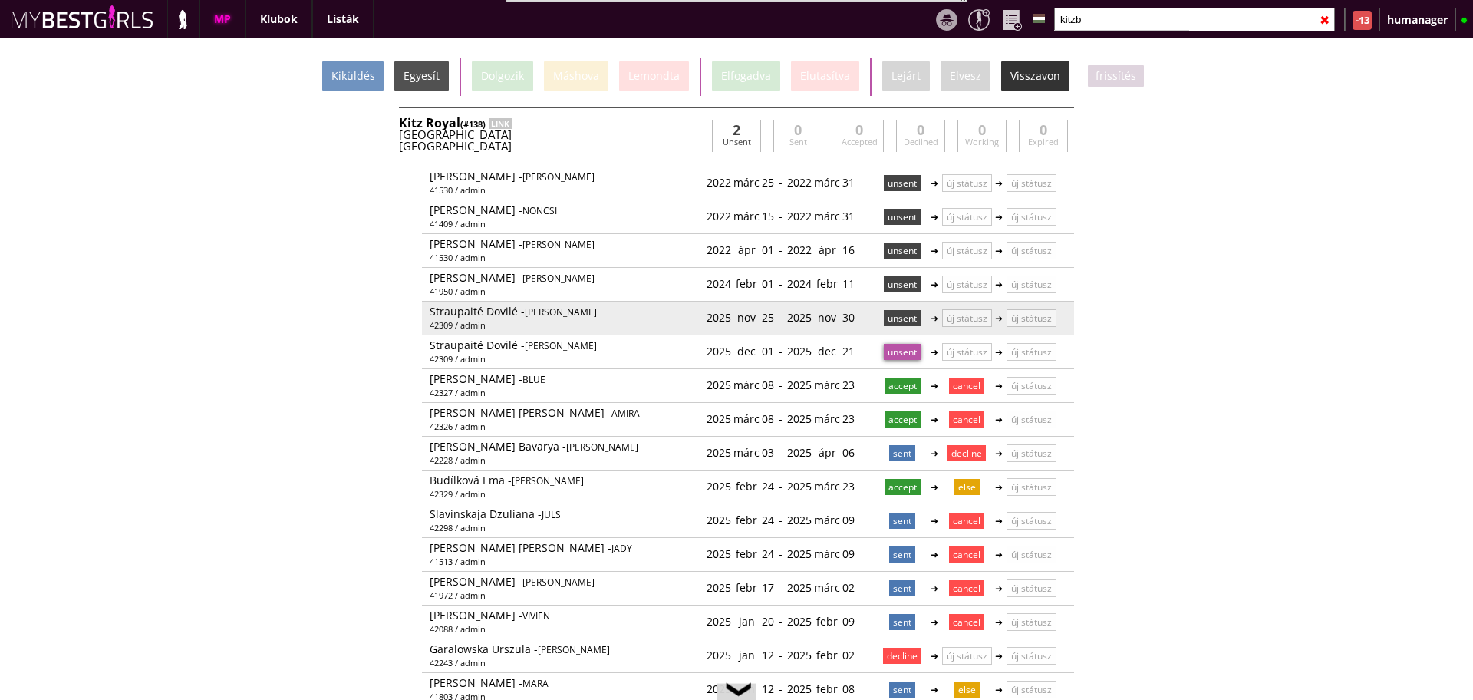
click at [891, 322] on p "unsent" at bounding box center [902, 318] width 37 height 16
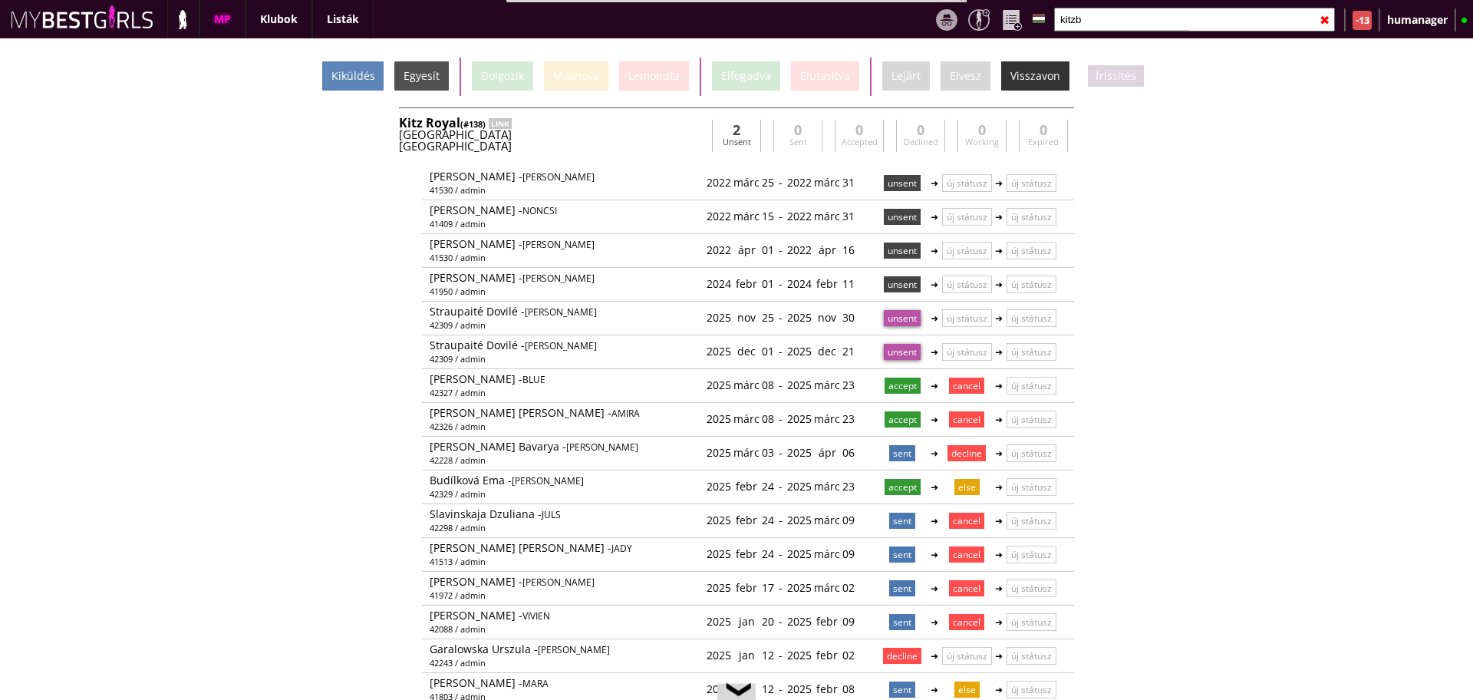
click at [348, 71] on div "Kiküldés" at bounding box center [352, 75] width 61 height 29
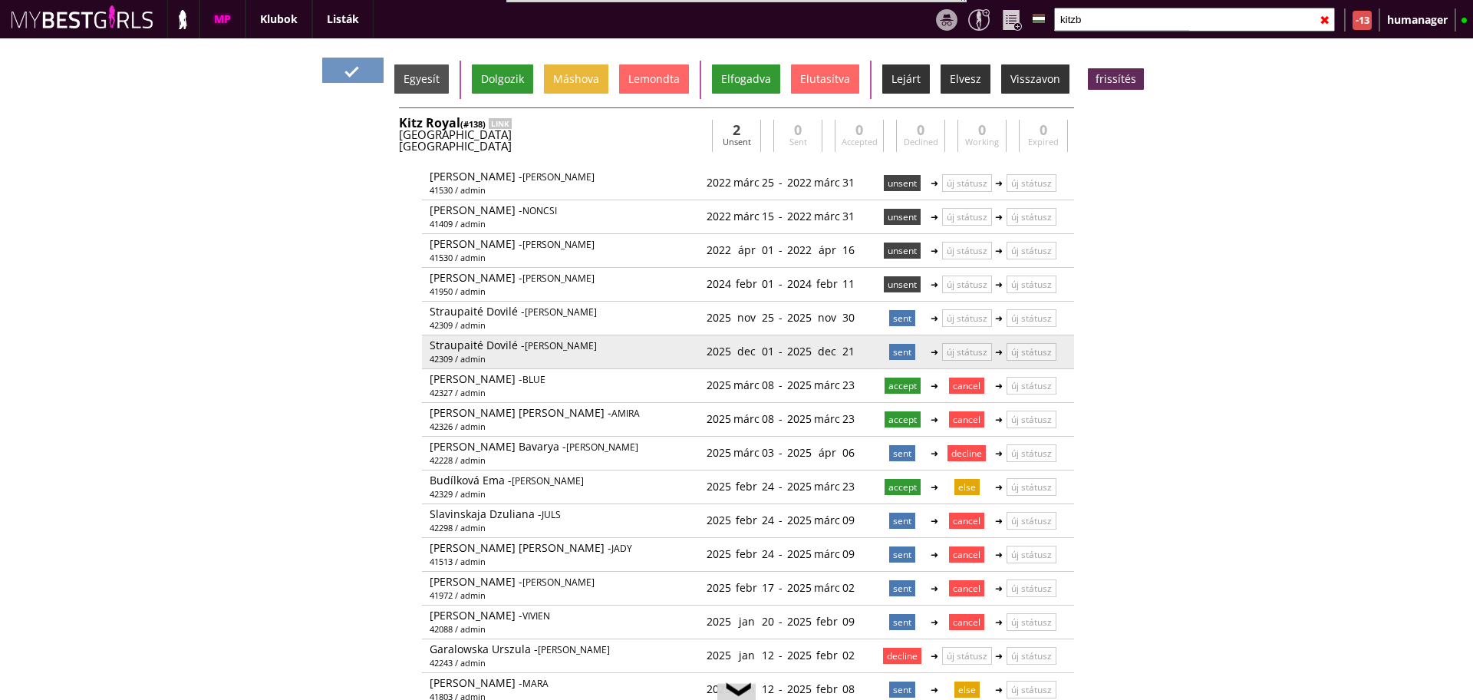
click at [898, 349] on p "sent" at bounding box center [902, 352] width 26 height 16
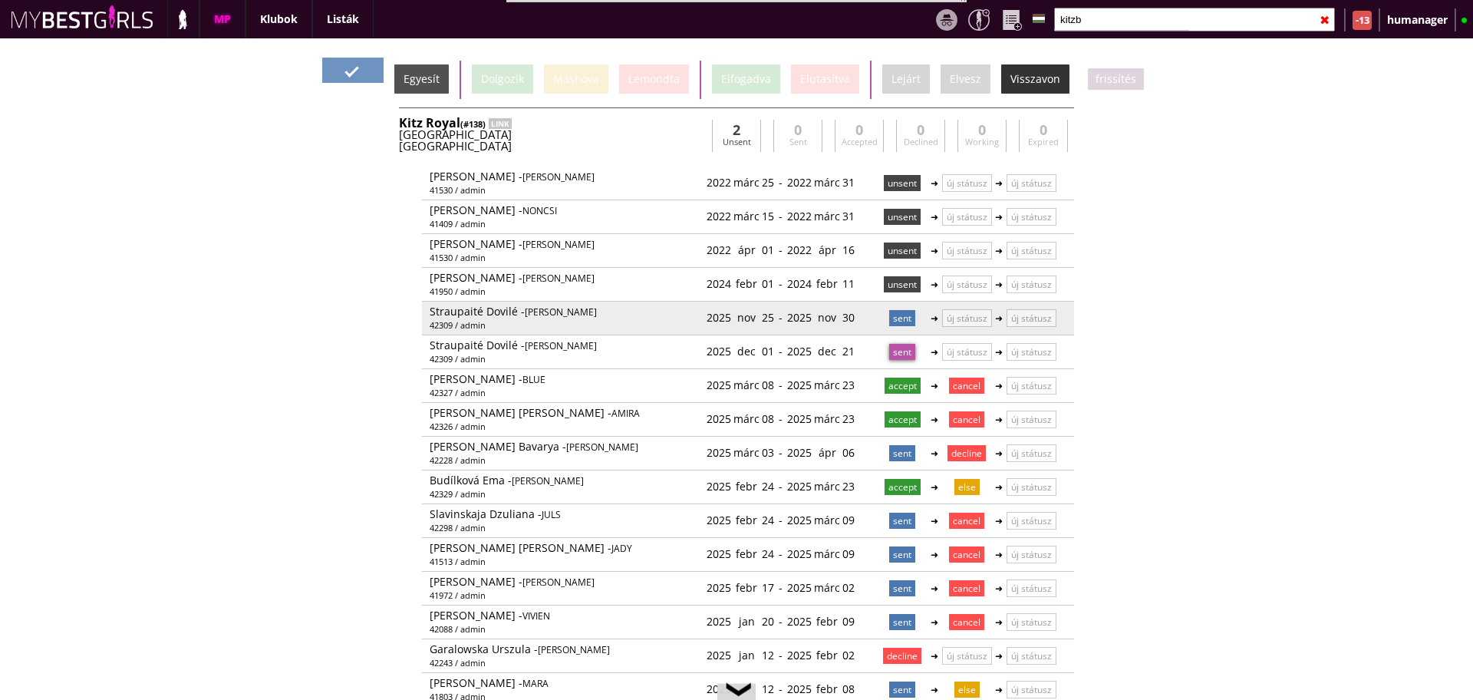
click at [897, 322] on p "sent" at bounding box center [902, 318] width 26 height 16
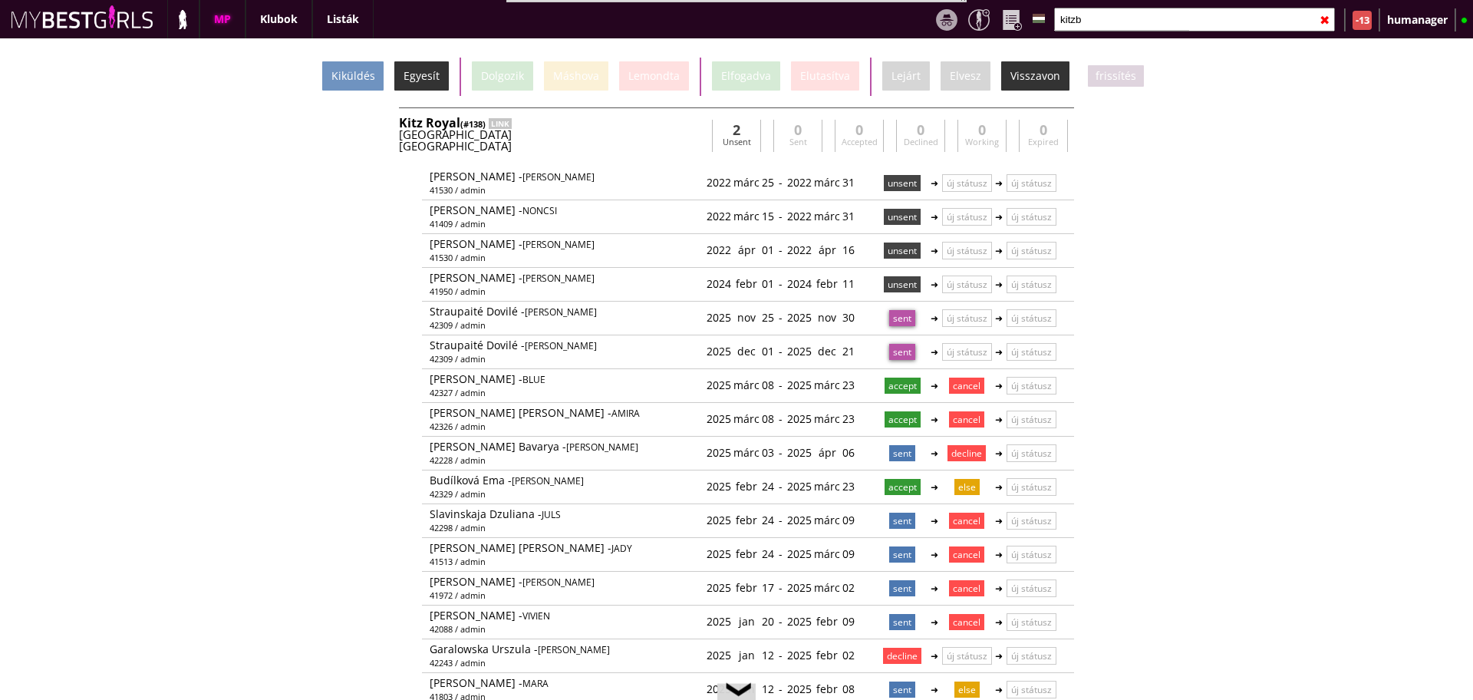
click at [436, 84] on div "Egyesít" at bounding box center [421, 75] width 54 height 29
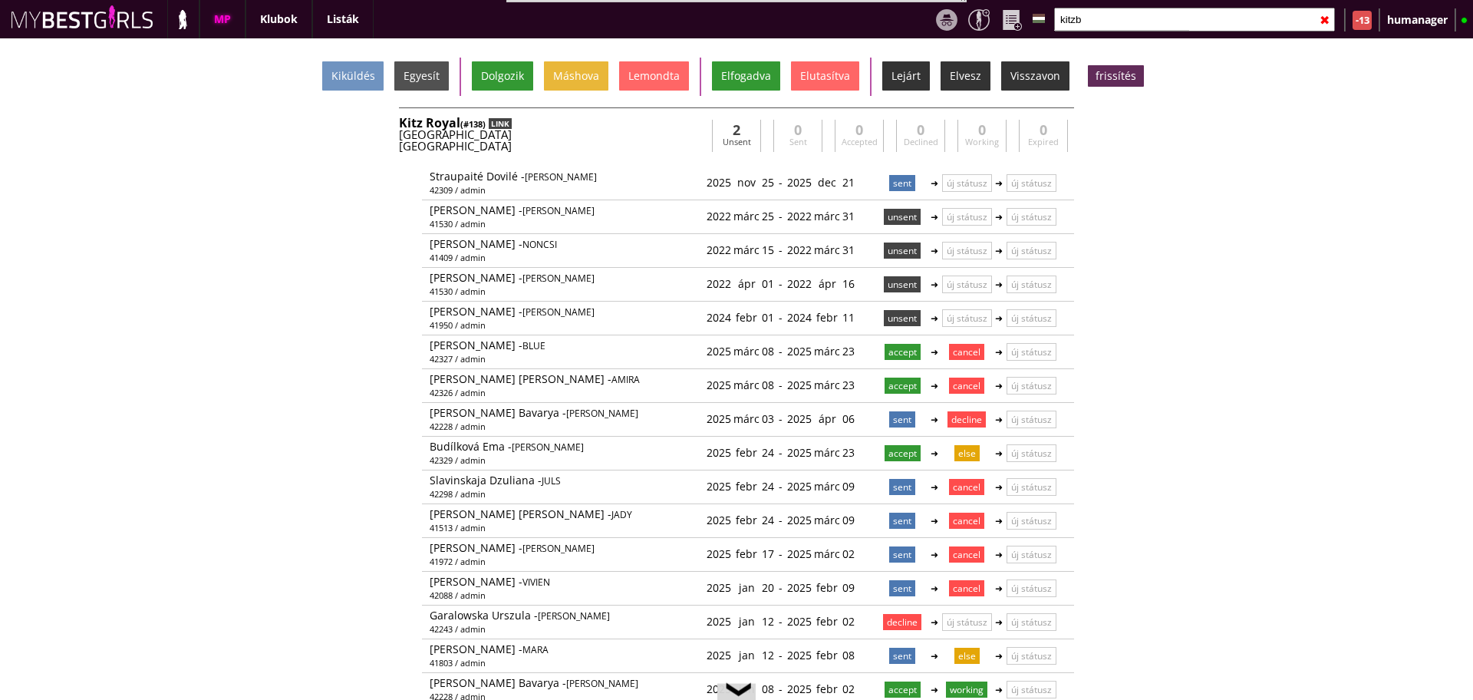
click at [499, 122] on div "LINK" at bounding box center [500, 123] width 23 height 11
click at [1157, 8] on input "kitzb" at bounding box center [1194, 20] width 281 height 24
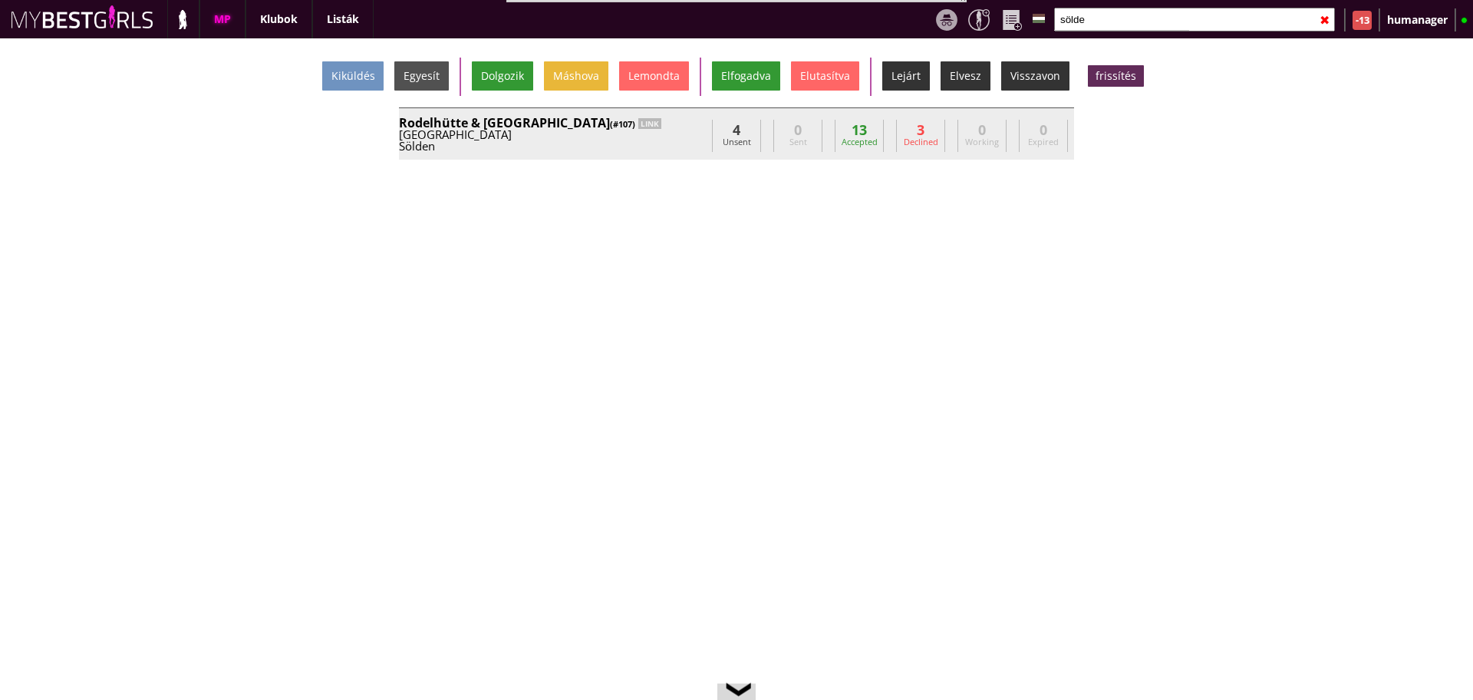
type input "sölde"
click at [666, 133] on div "Austria" at bounding box center [552, 135] width 307 height 12
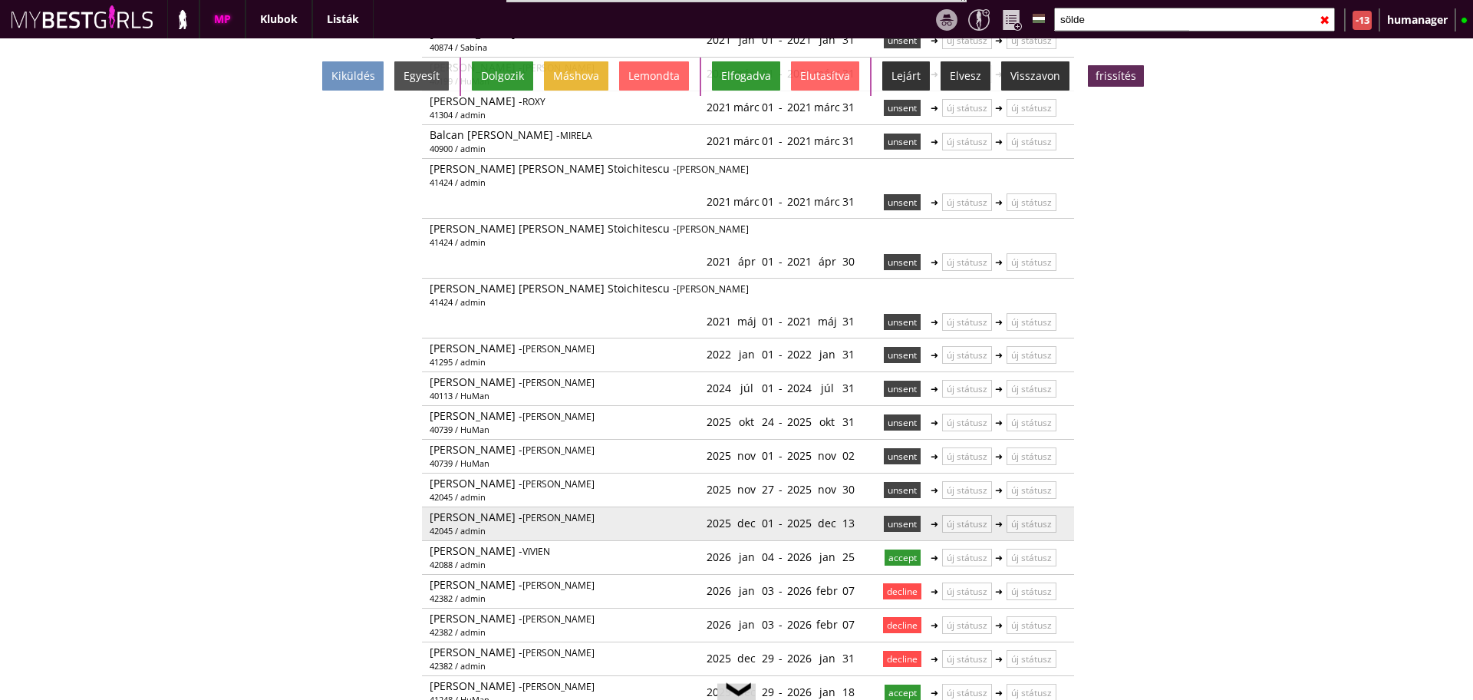
scroll to position [347, 0]
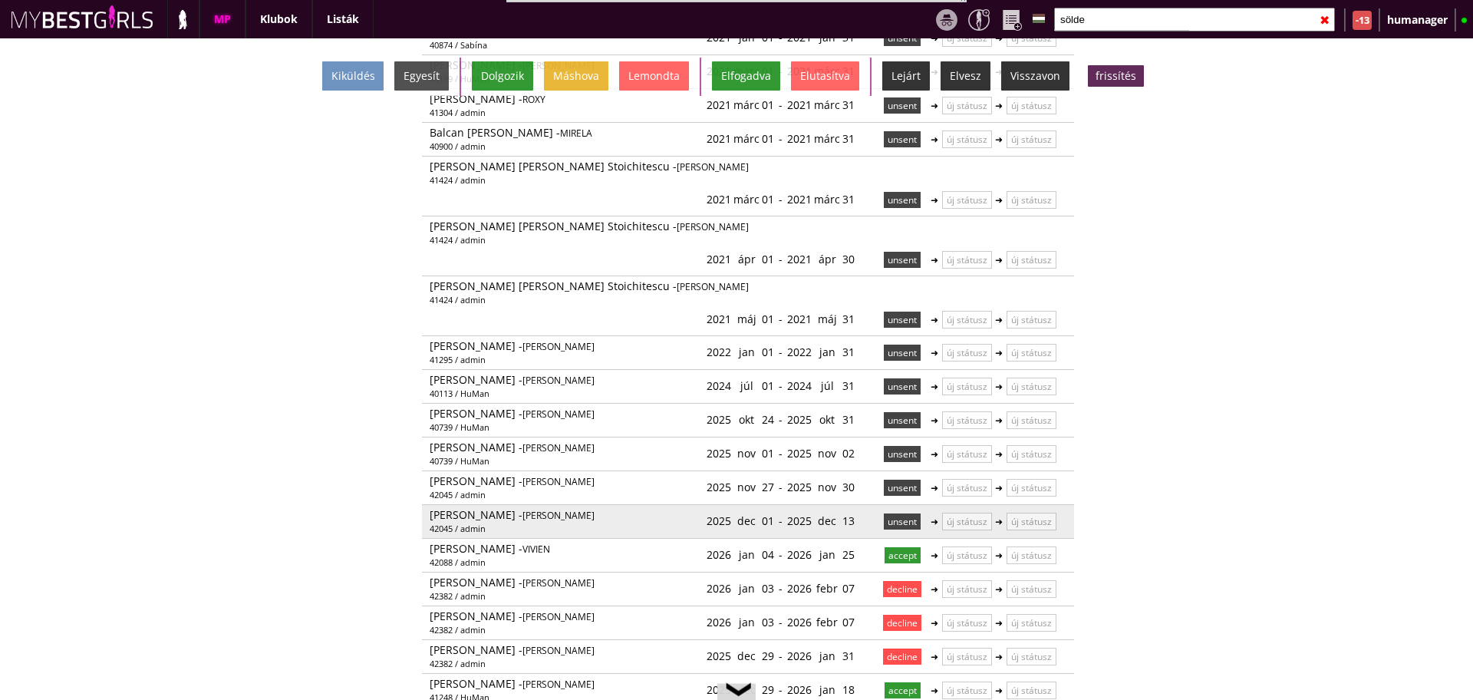
click at [893, 513] on p "unsent" at bounding box center [902, 521] width 37 height 16
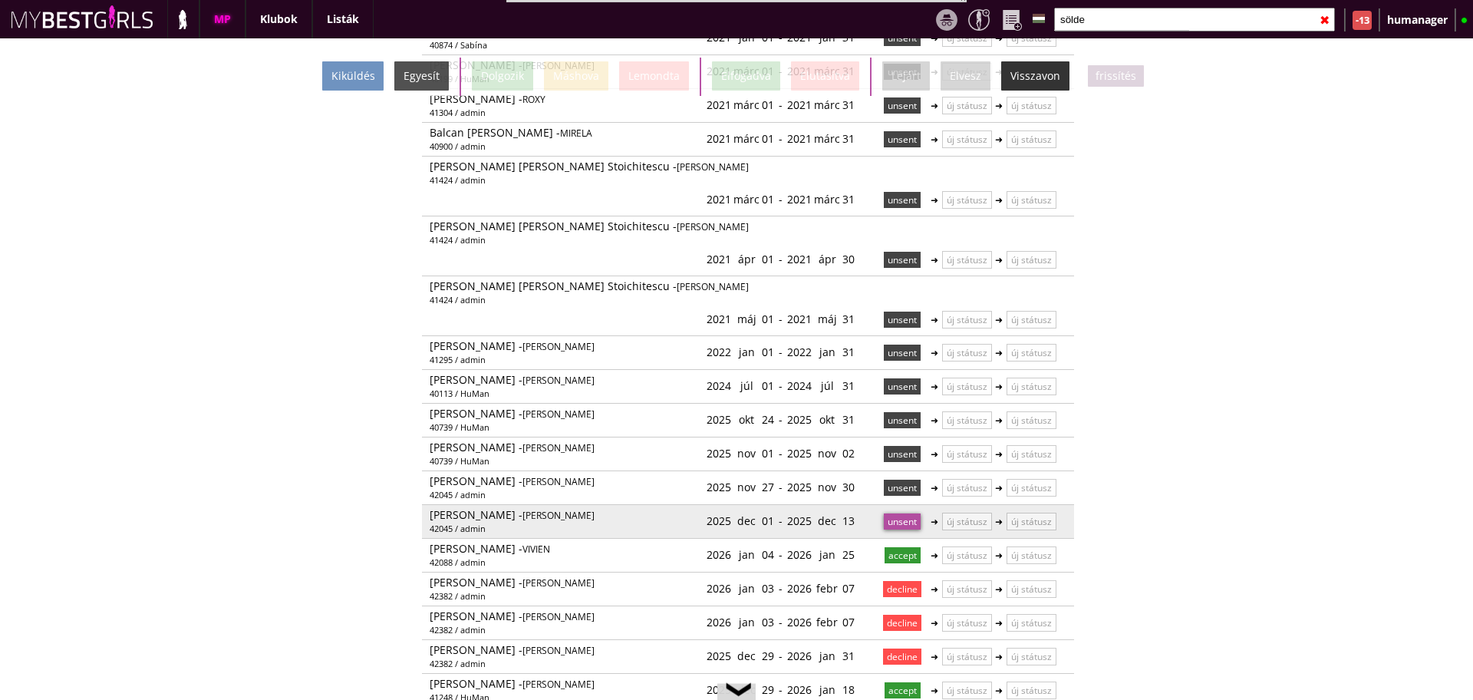
click at [895, 513] on p "unsent" at bounding box center [902, 521] width 37 height 16
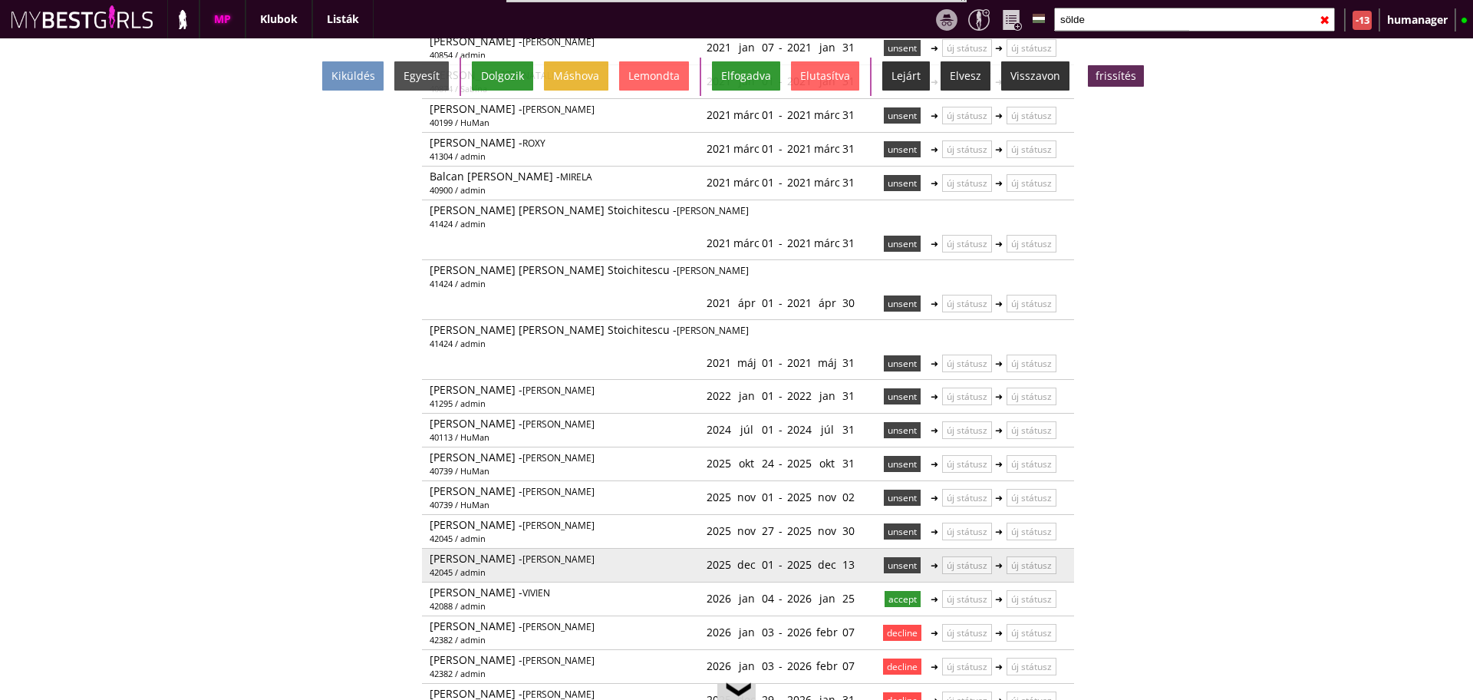
scroll to position [303, 0]
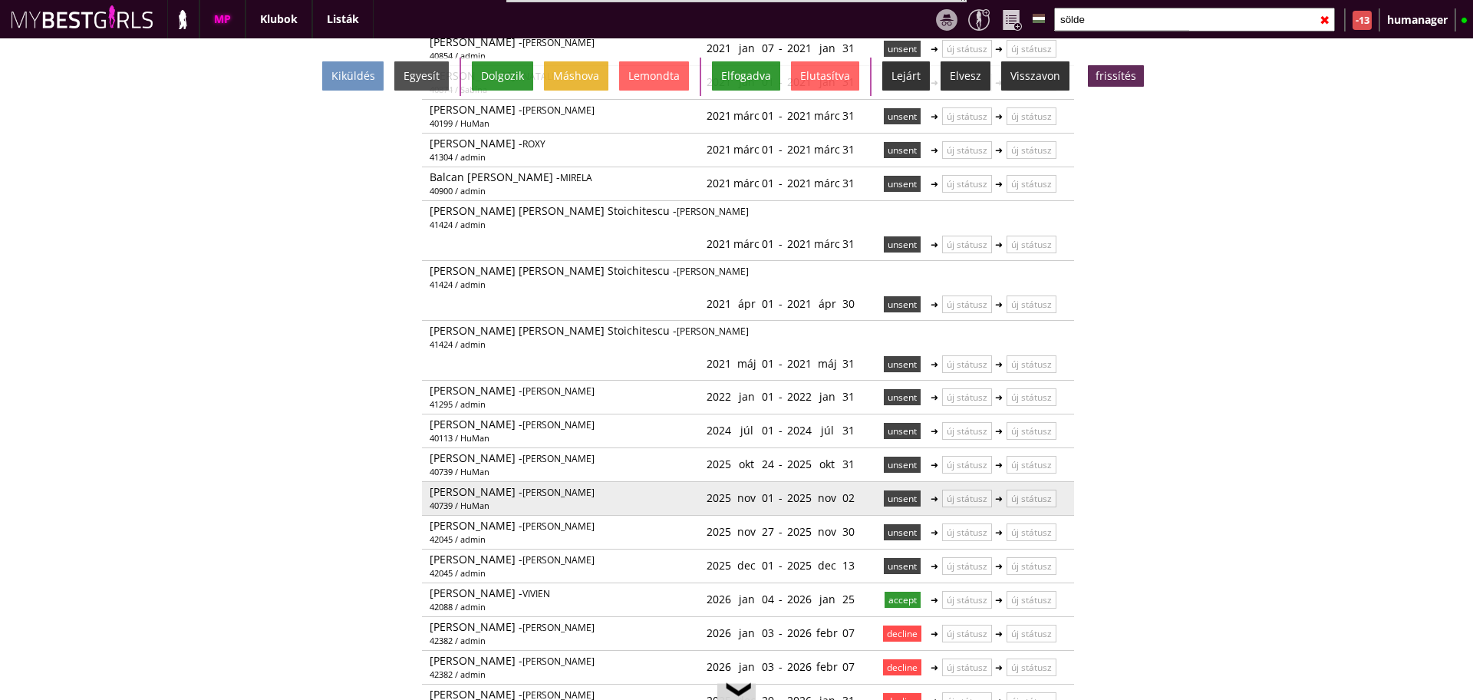
click at [884, 490] on p "unsent" at bounding box center [902, 498] width 37 height 16
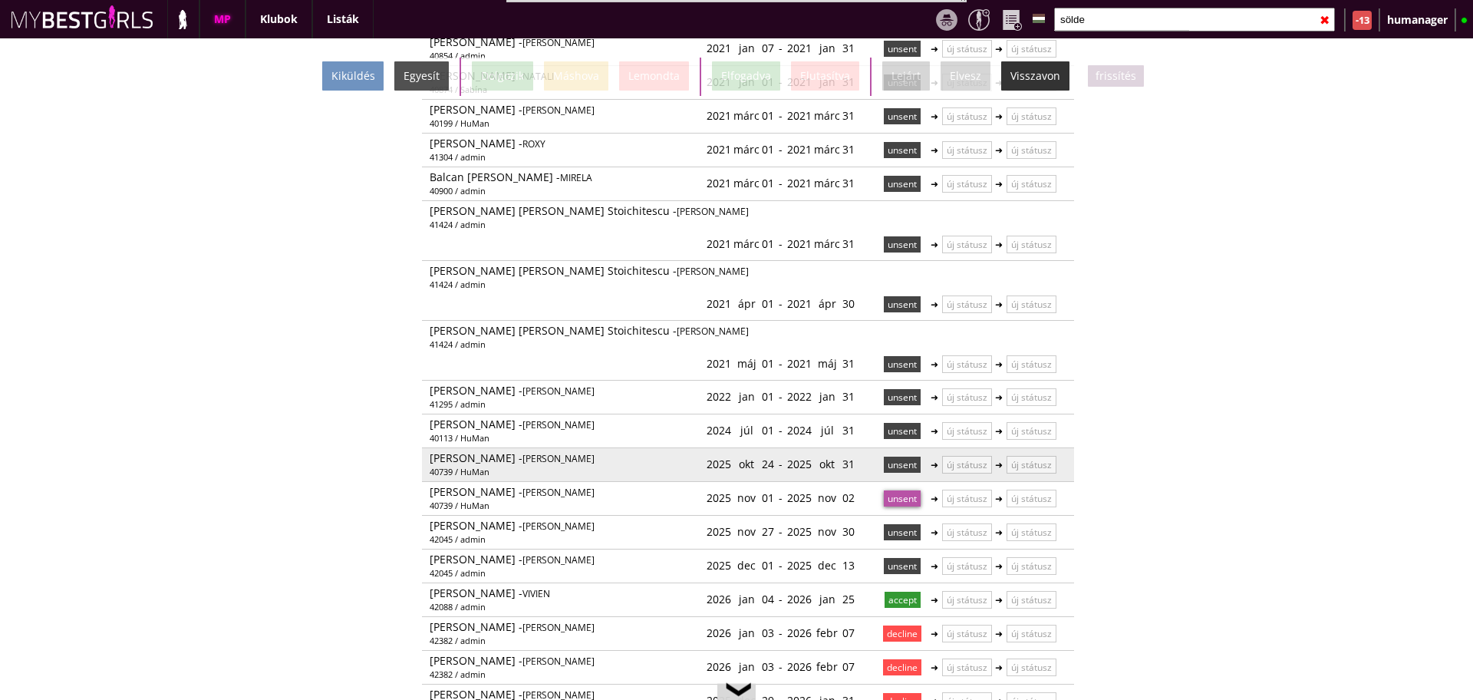
click at [884, 456] on p "unsent" at bounding box center [902, 464] width 37 height 16
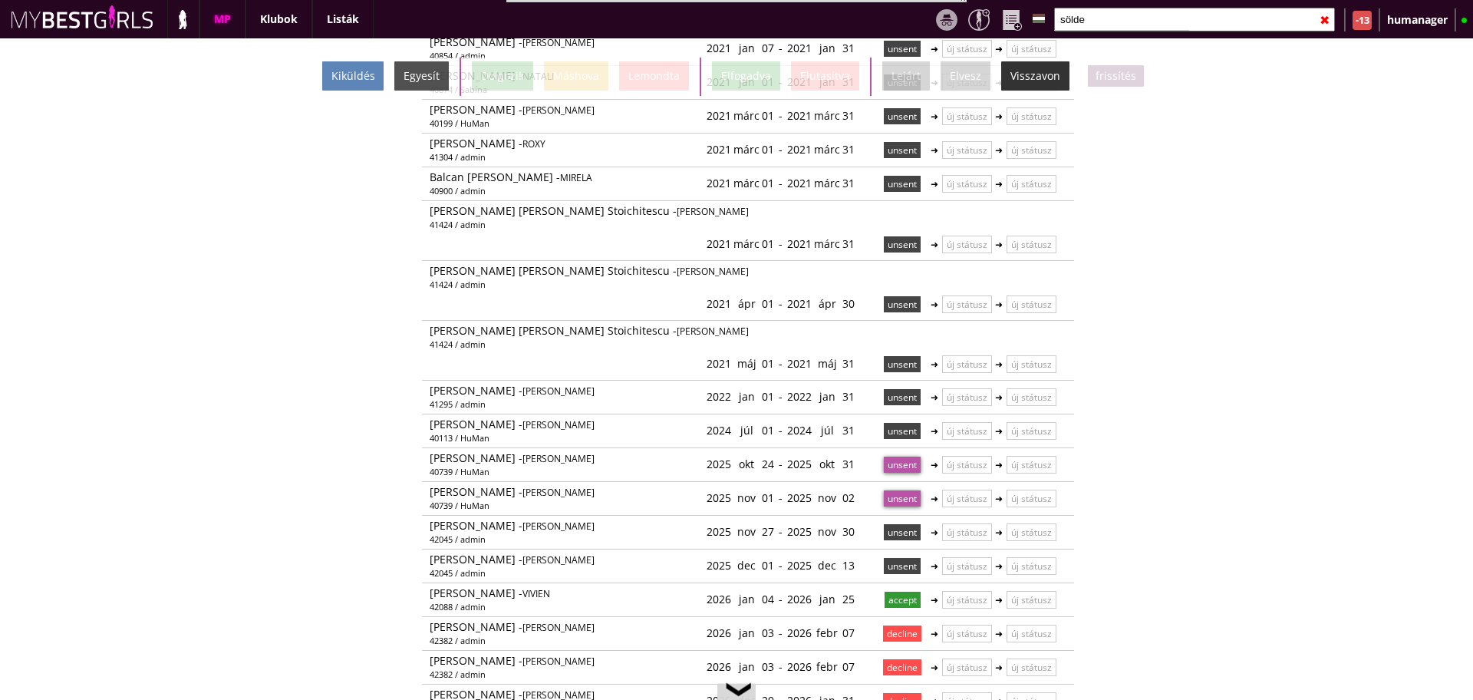
click at [351, 78] on div "Kiküldés" at bounding box center [352, 75] width 61 height 29
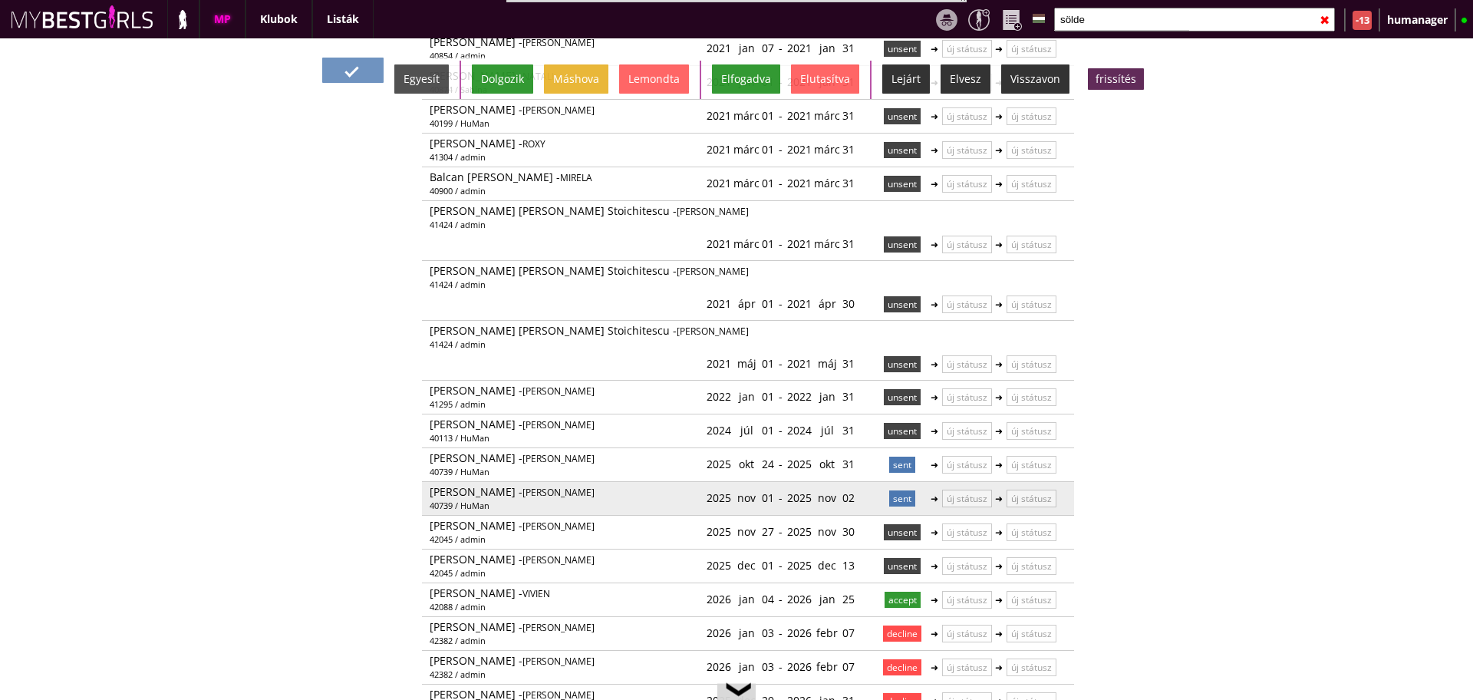
click at [897, 490] on p "sent" at bounding box center [902, 498] width 26 height 16
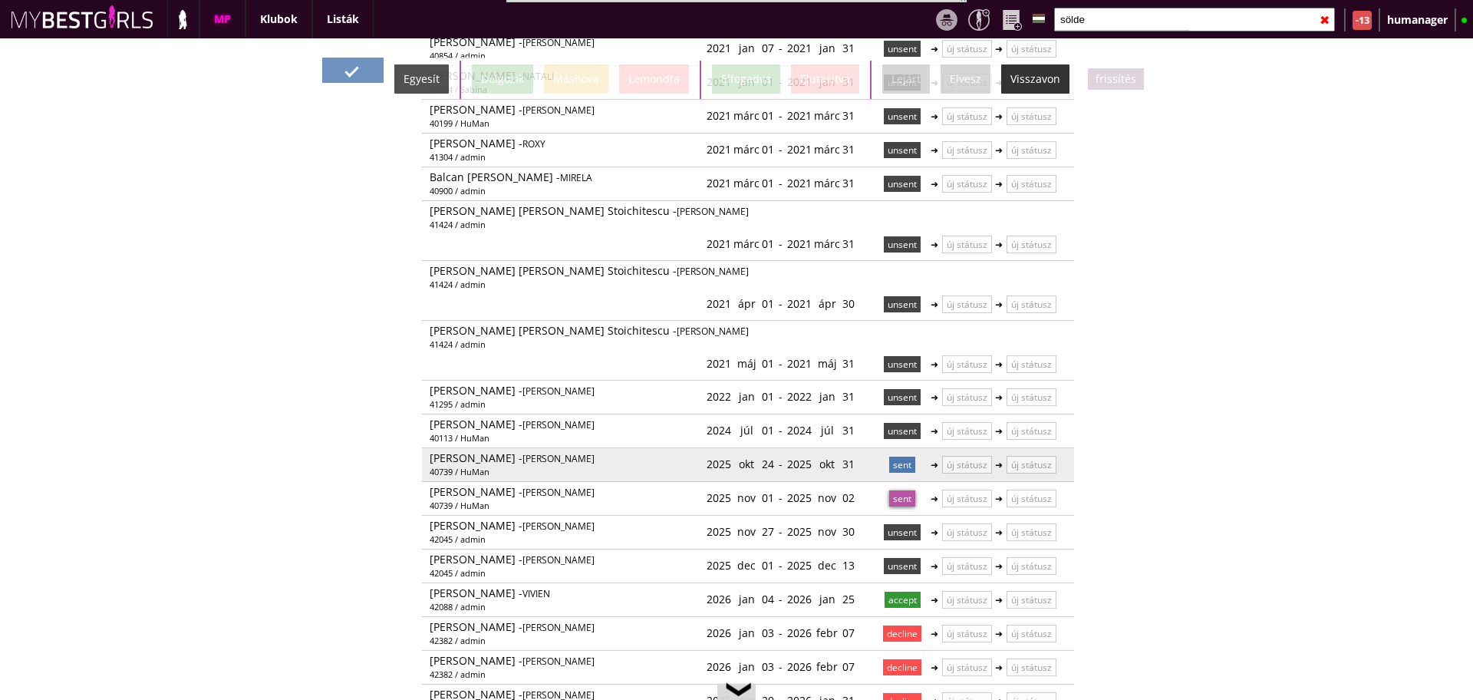
click at [896, 456] on p "sent" at bounding box center [902, 464] width 26 height 16
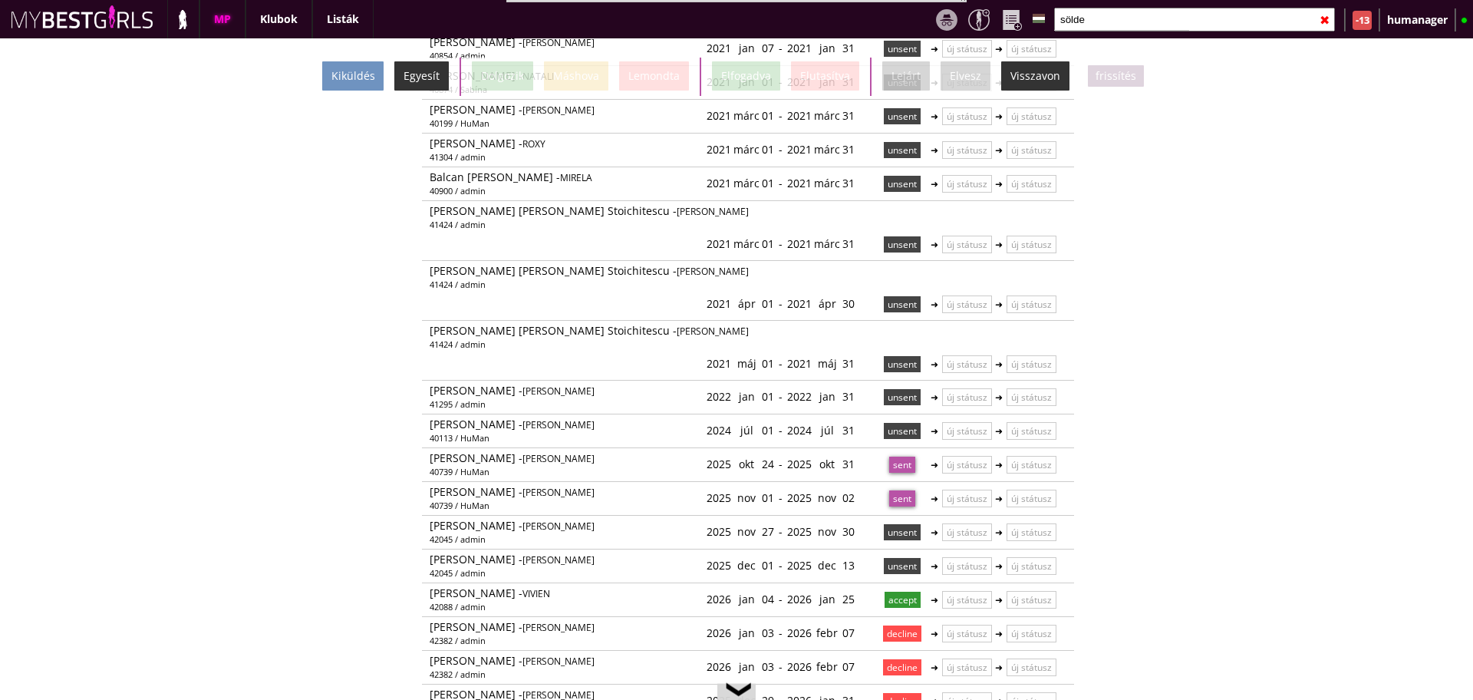
click at [427, 78] on div "Egyesít" at bounding box center [421, 75] width 54 height 29
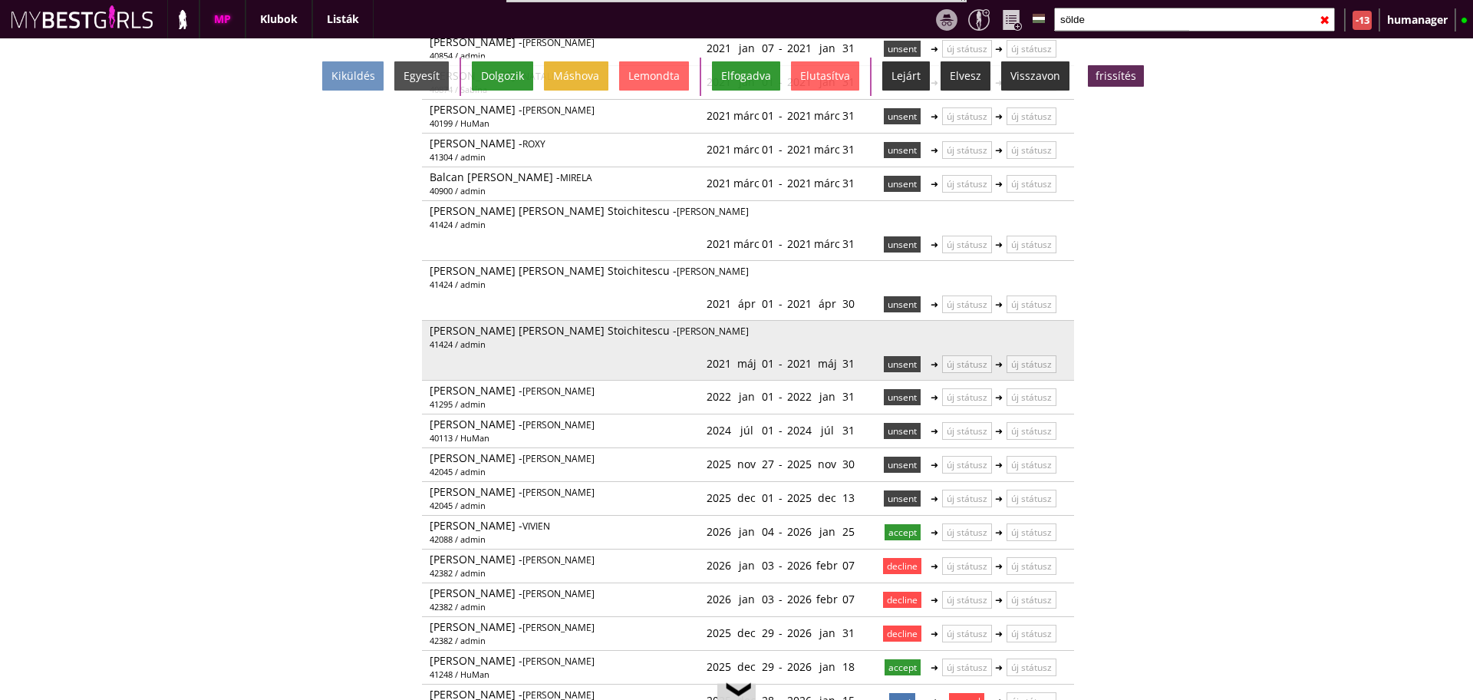
scroll to position [0, 0]
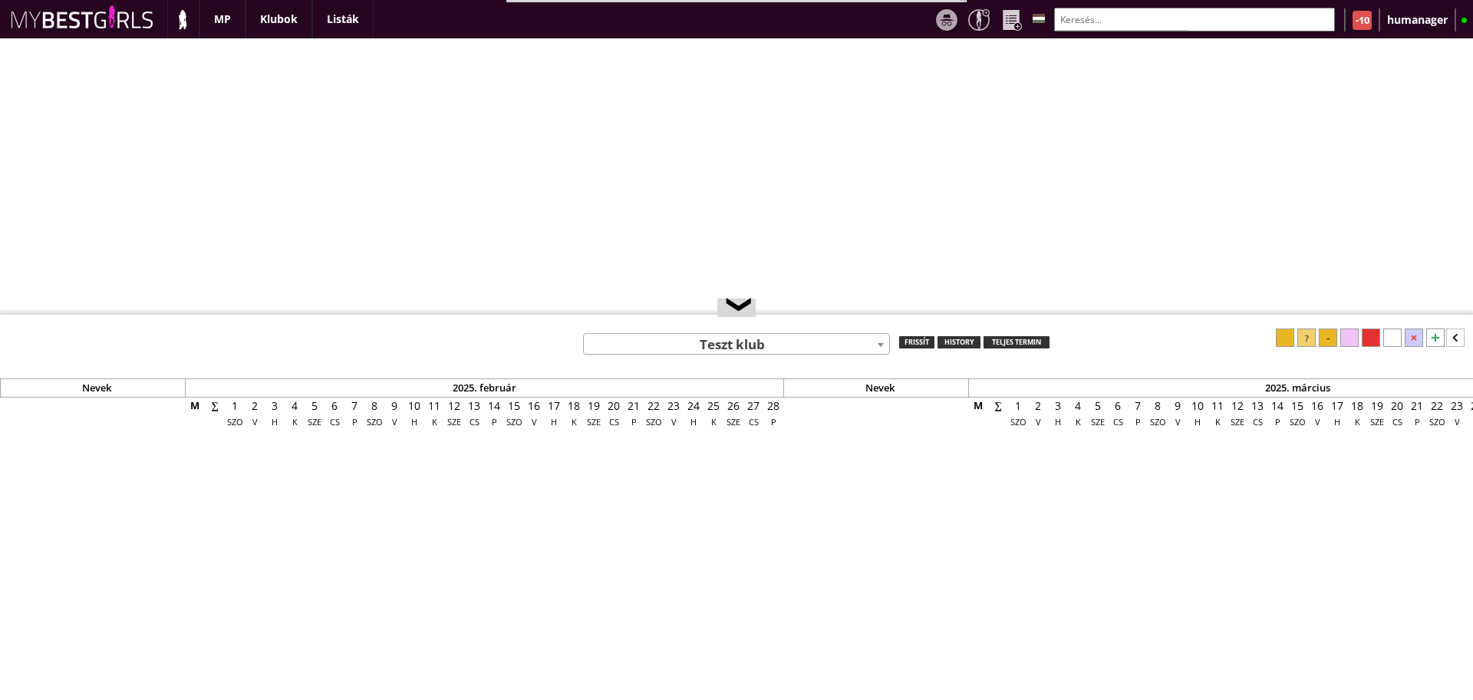
select select "0"
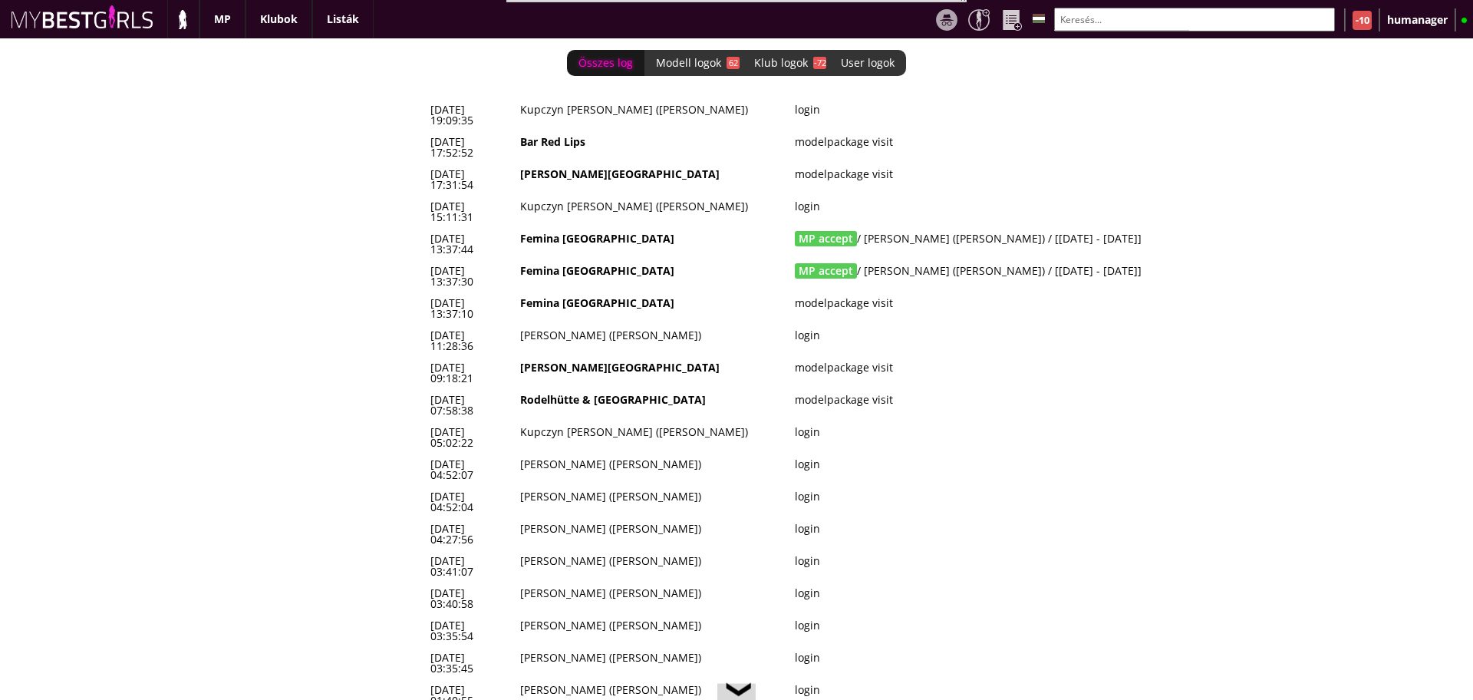
scroll to position [0, 6382]
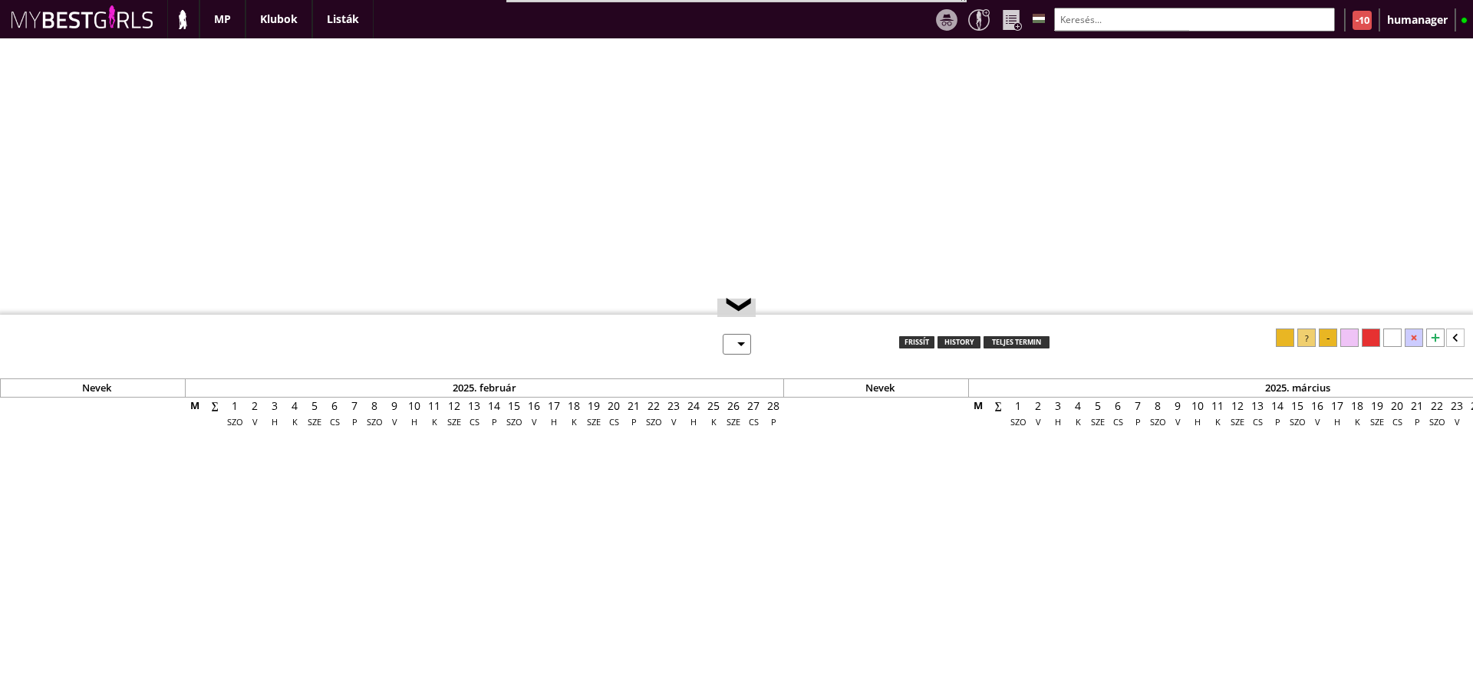
select select "0"
